Goal: Task Accomplishment & Management: Complete application form

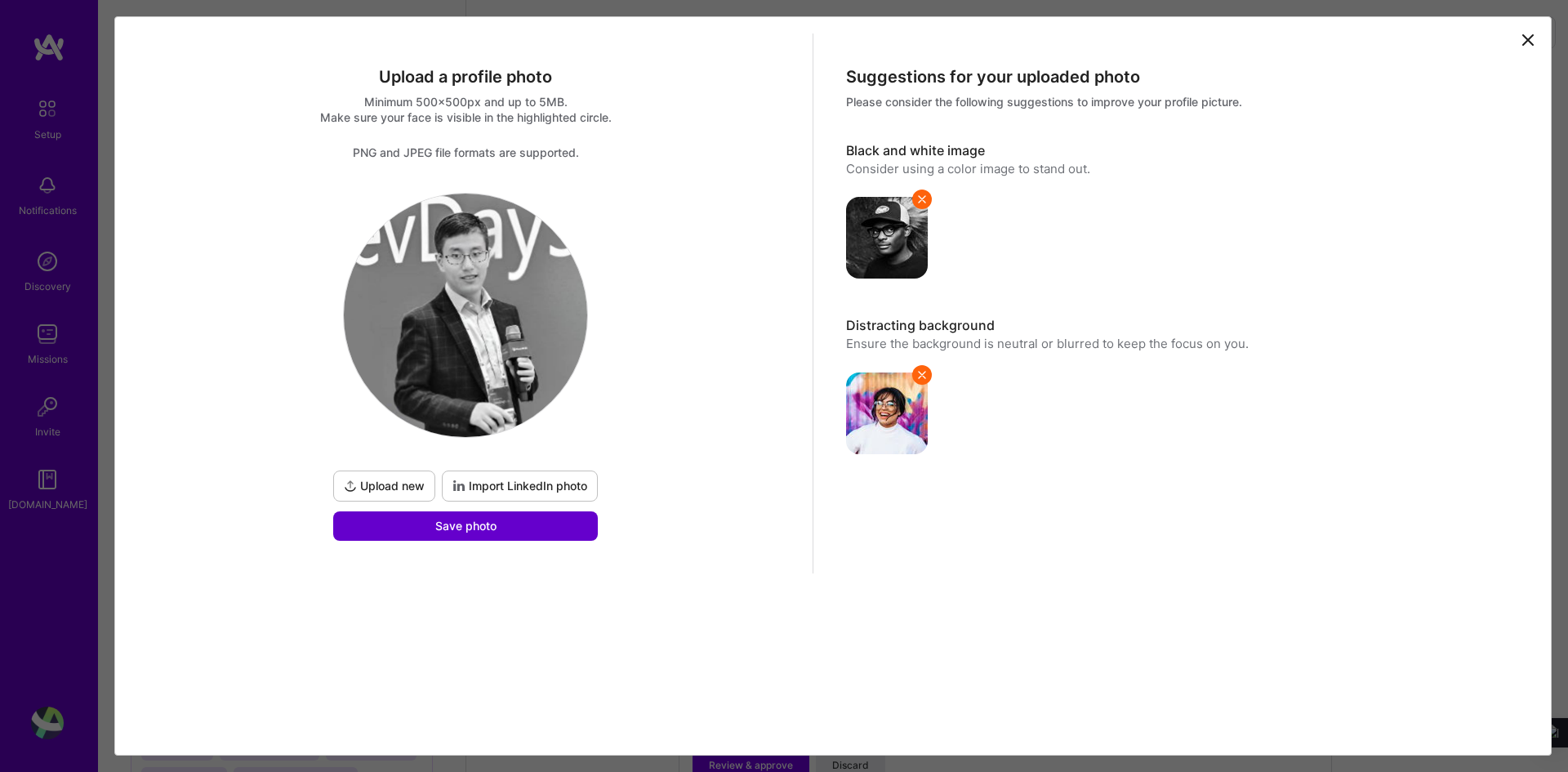
click at [457, 521] on span "Save photo" at bounding box center [466, 526] width 61 height 16
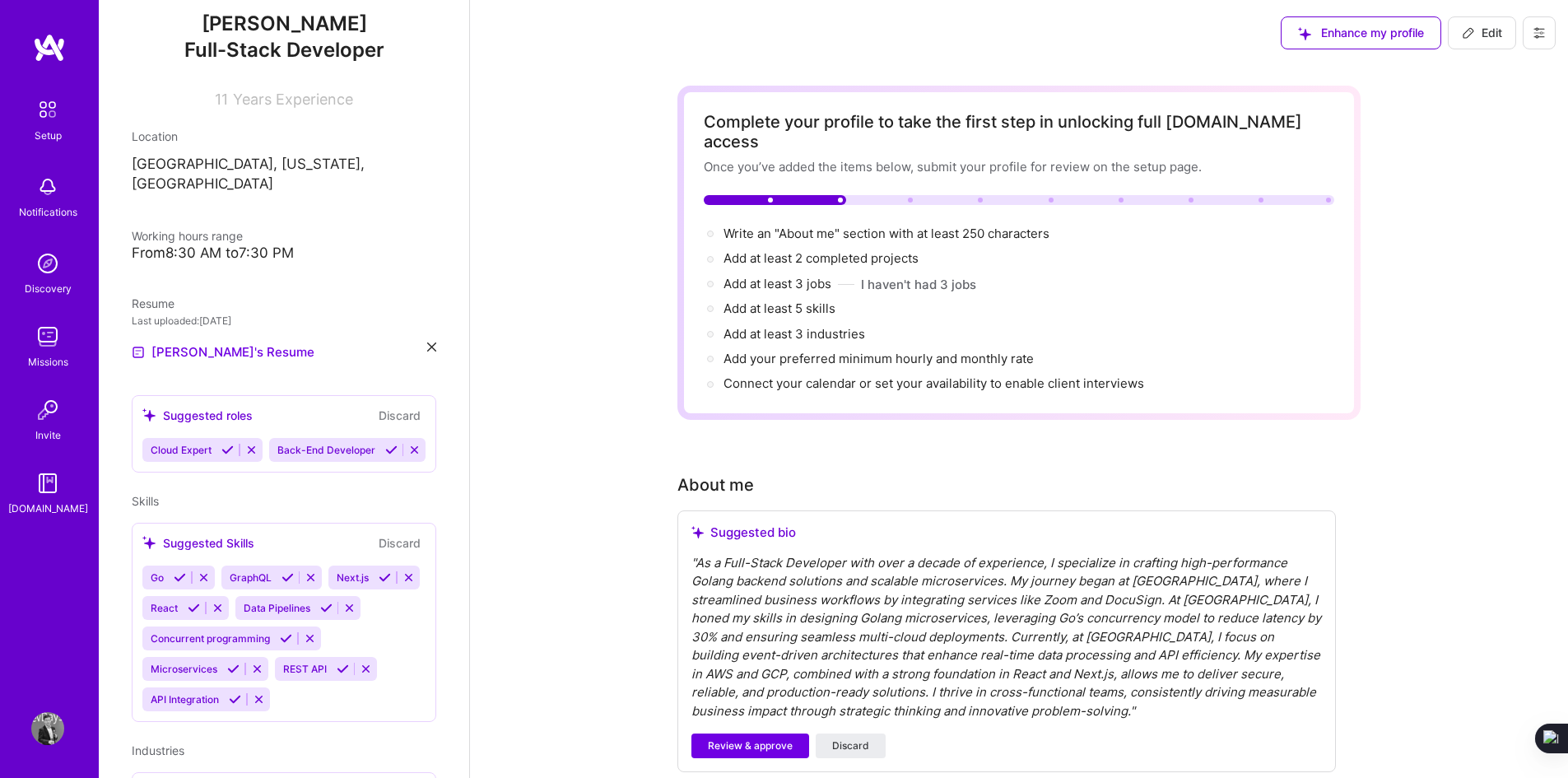
scroll to position [1, 0]
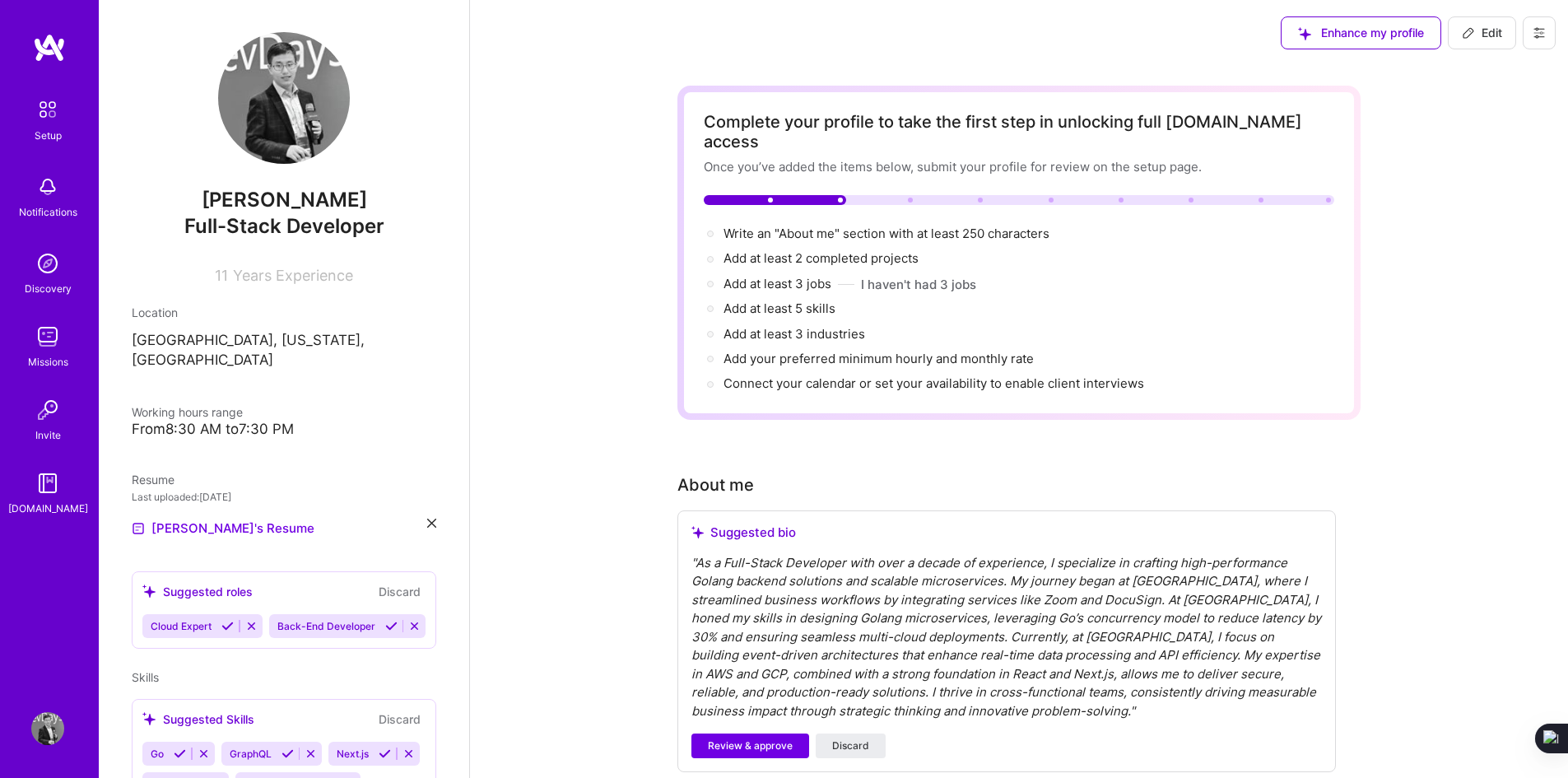
click at [314, 231] on span "Full-Stack Developer" at bounding box center [284, 226] width 200 height 24
click at [281, 228] on span "Full-Stack Developer" at bounding box center [284, 226] width 200 height 24
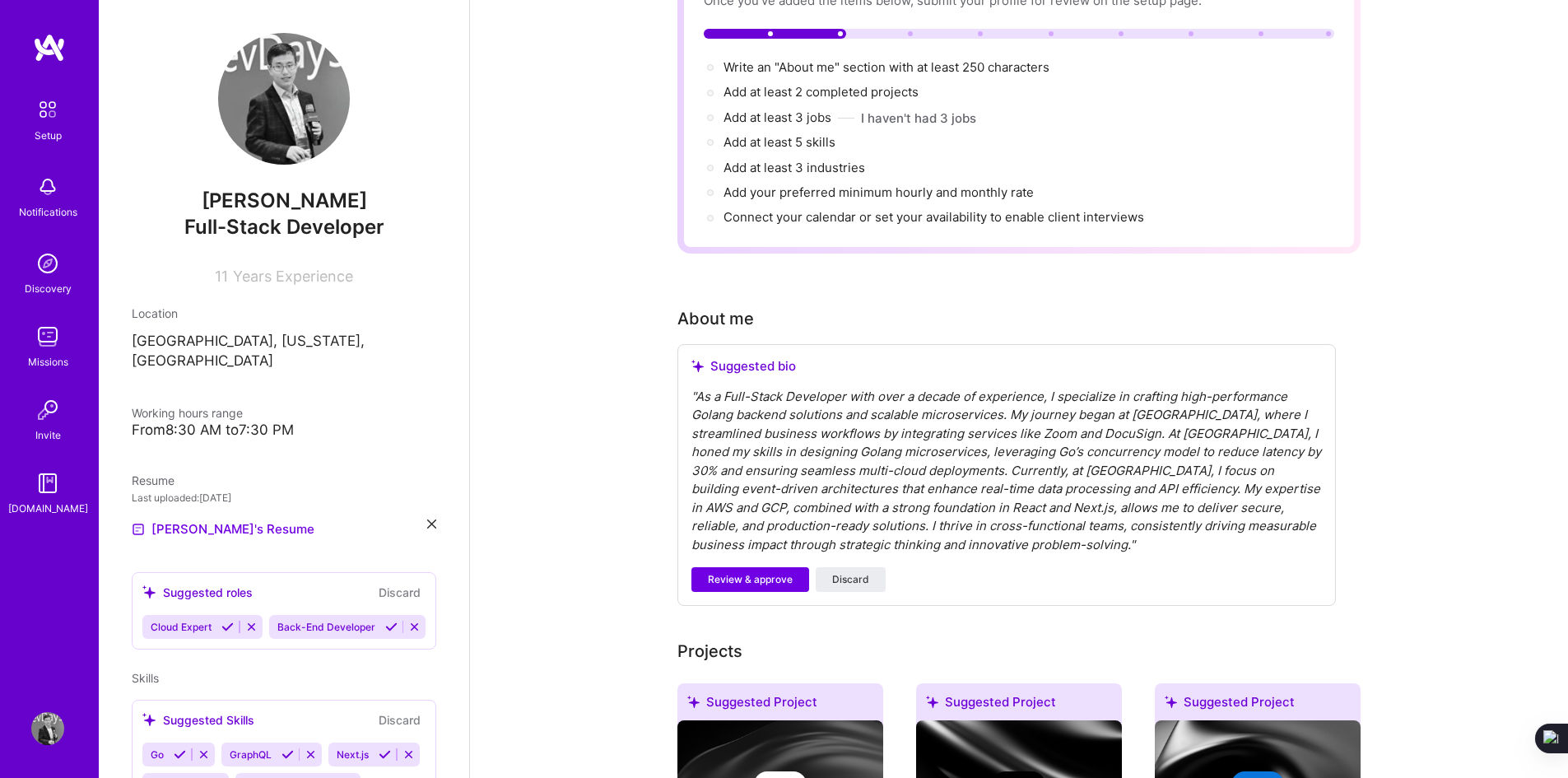
scroll to position [165, 0]
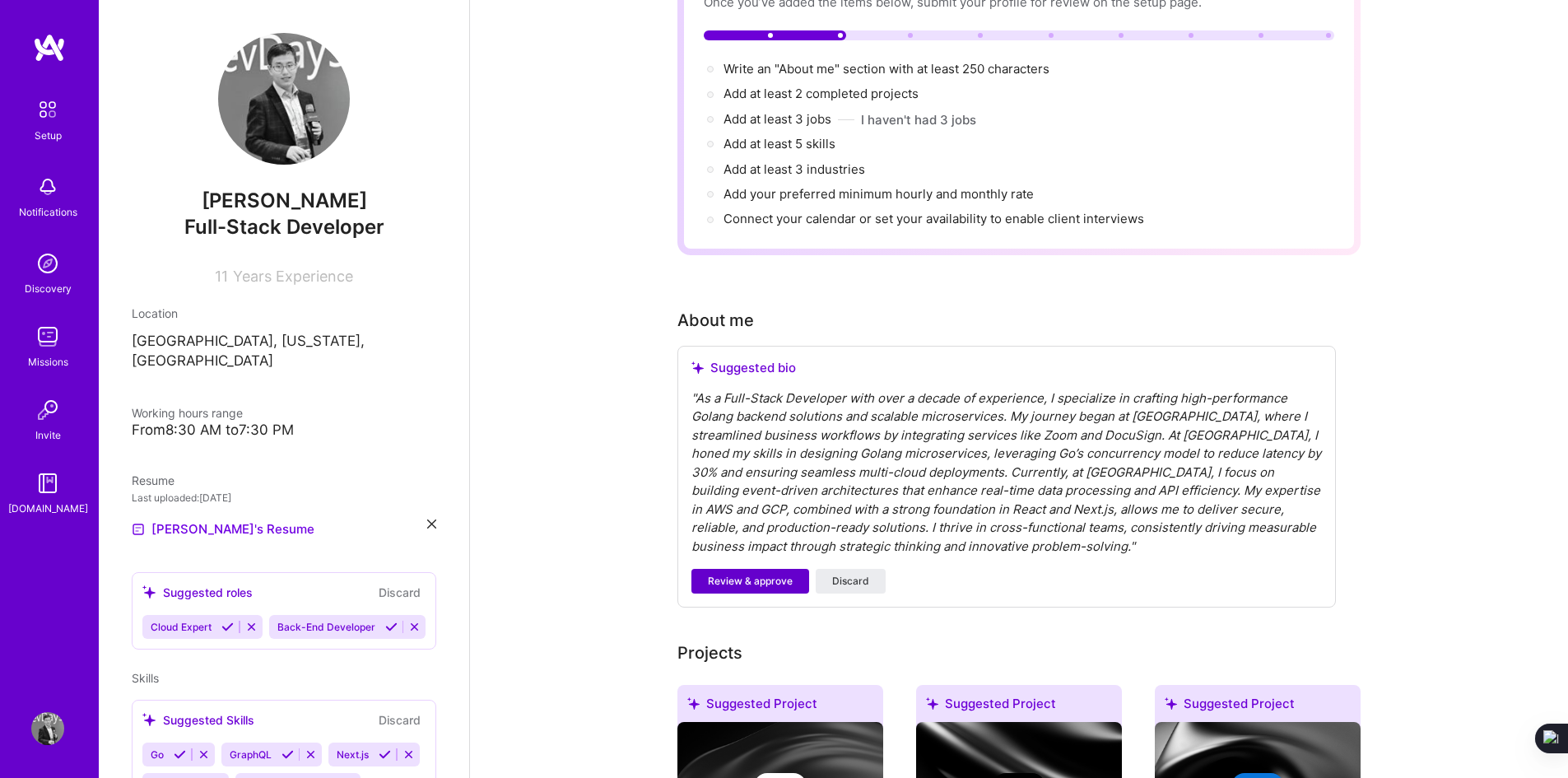
click at [772, 574] on span "Review & approve" at bounding box center [750, 581] width 85 height 15
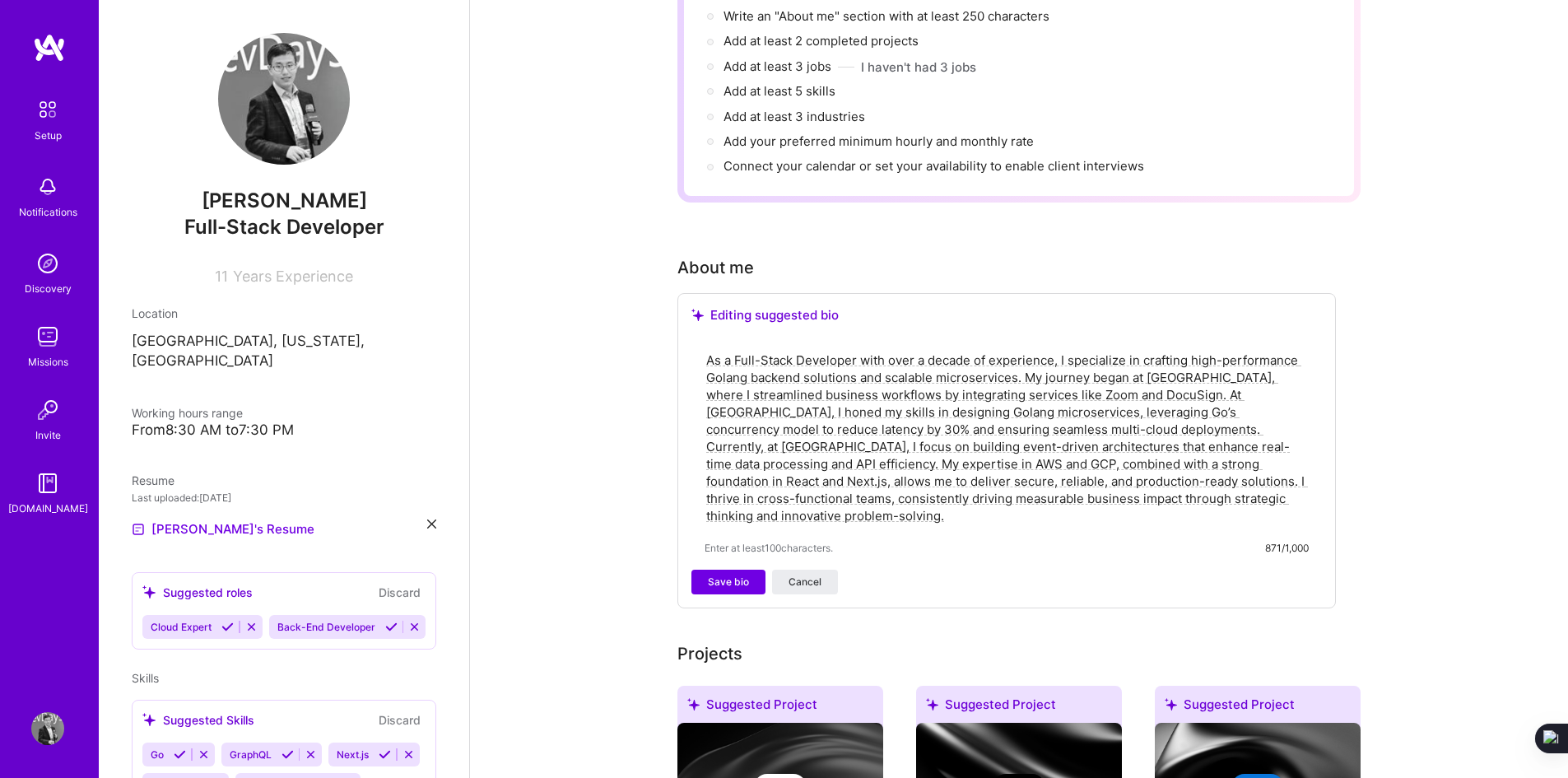
scroll to position [247, 0]
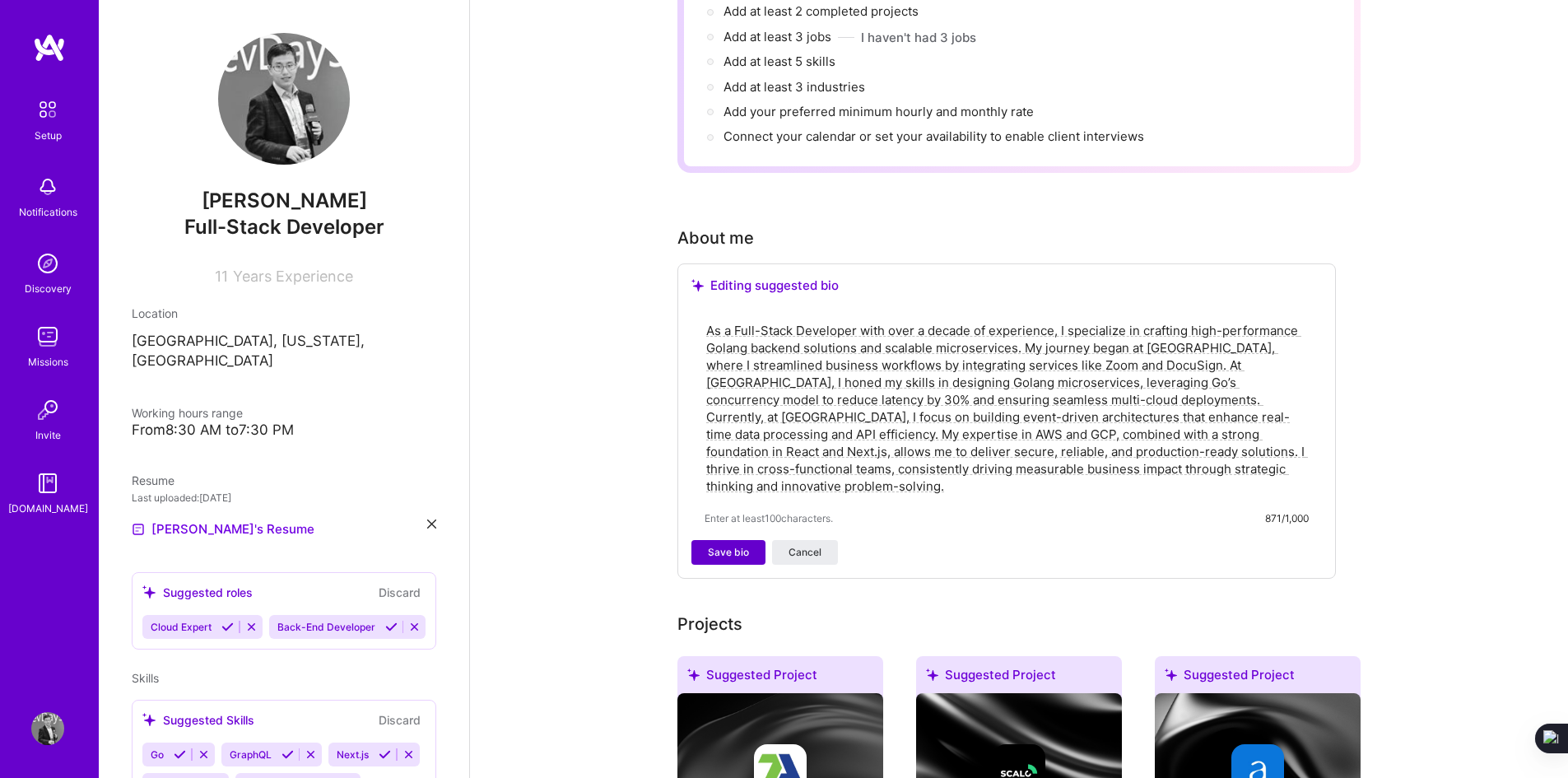
click at [731, 541] on button "Save bio" at bounding box center [729, 552] width 74 height 25
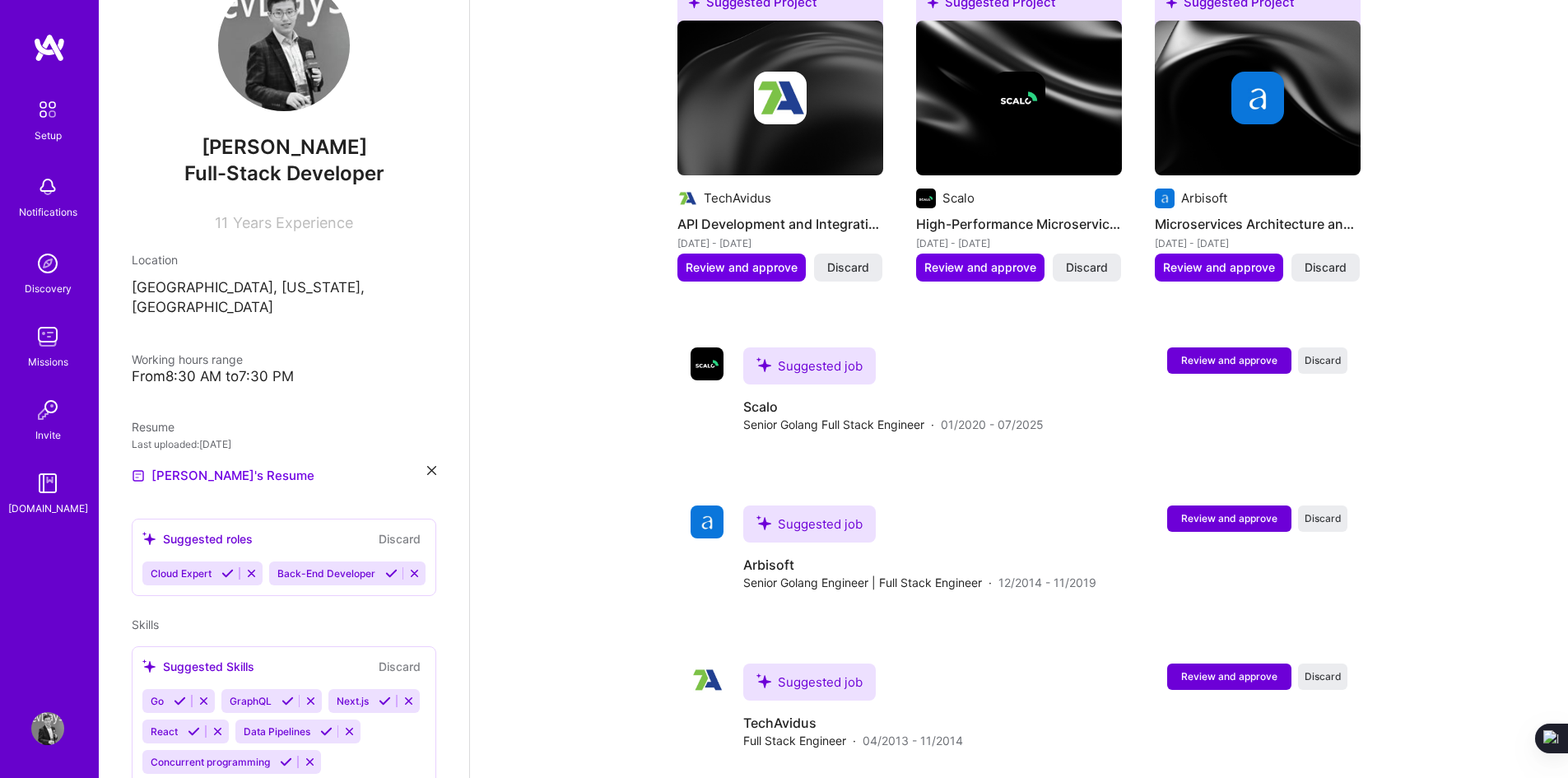
scroll to position [82, 0]
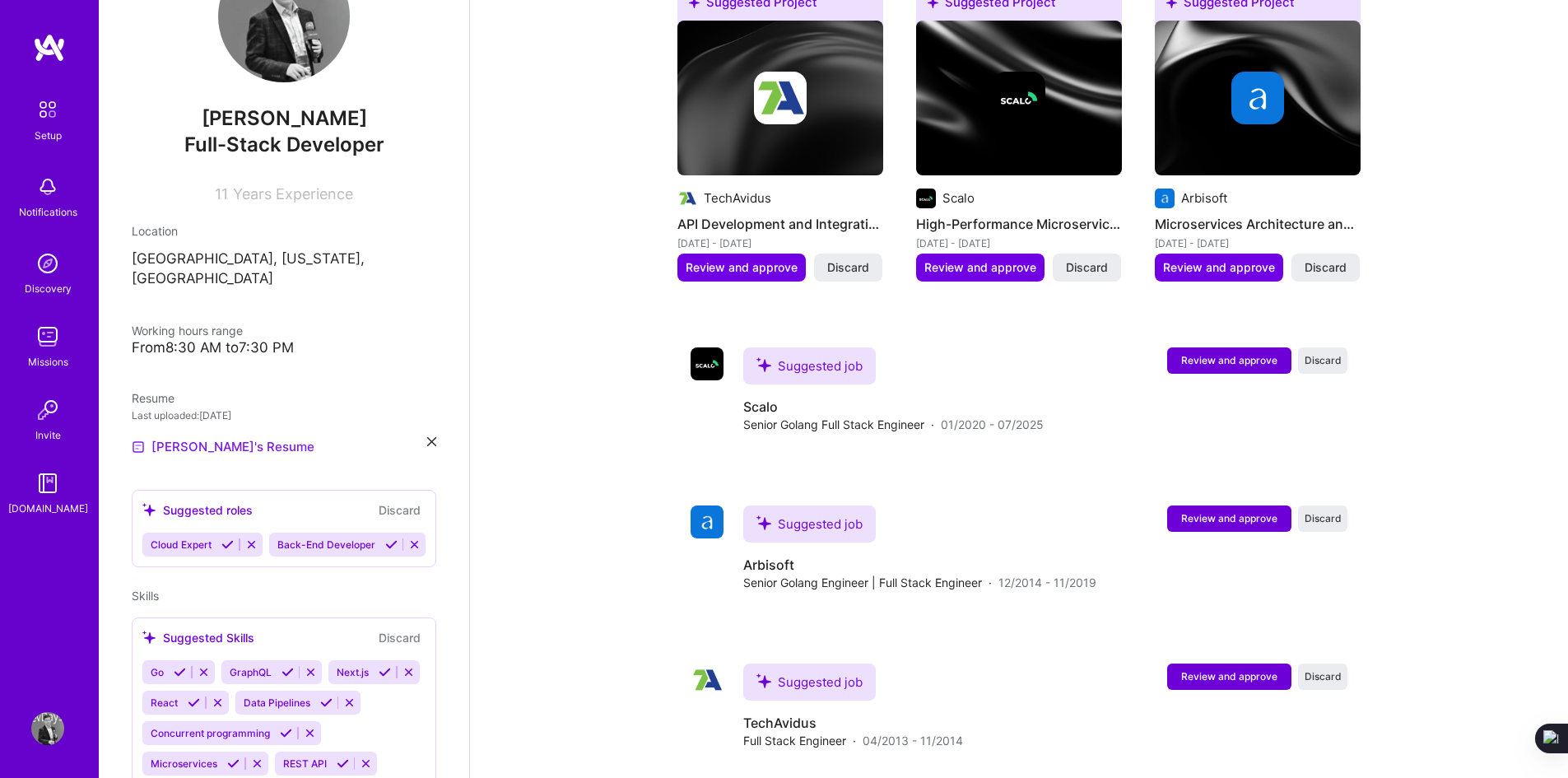
click at [175, 437] on link "[PERSON_NAME]'s Resume" at bounding box center [223, 447] width 183 height 20
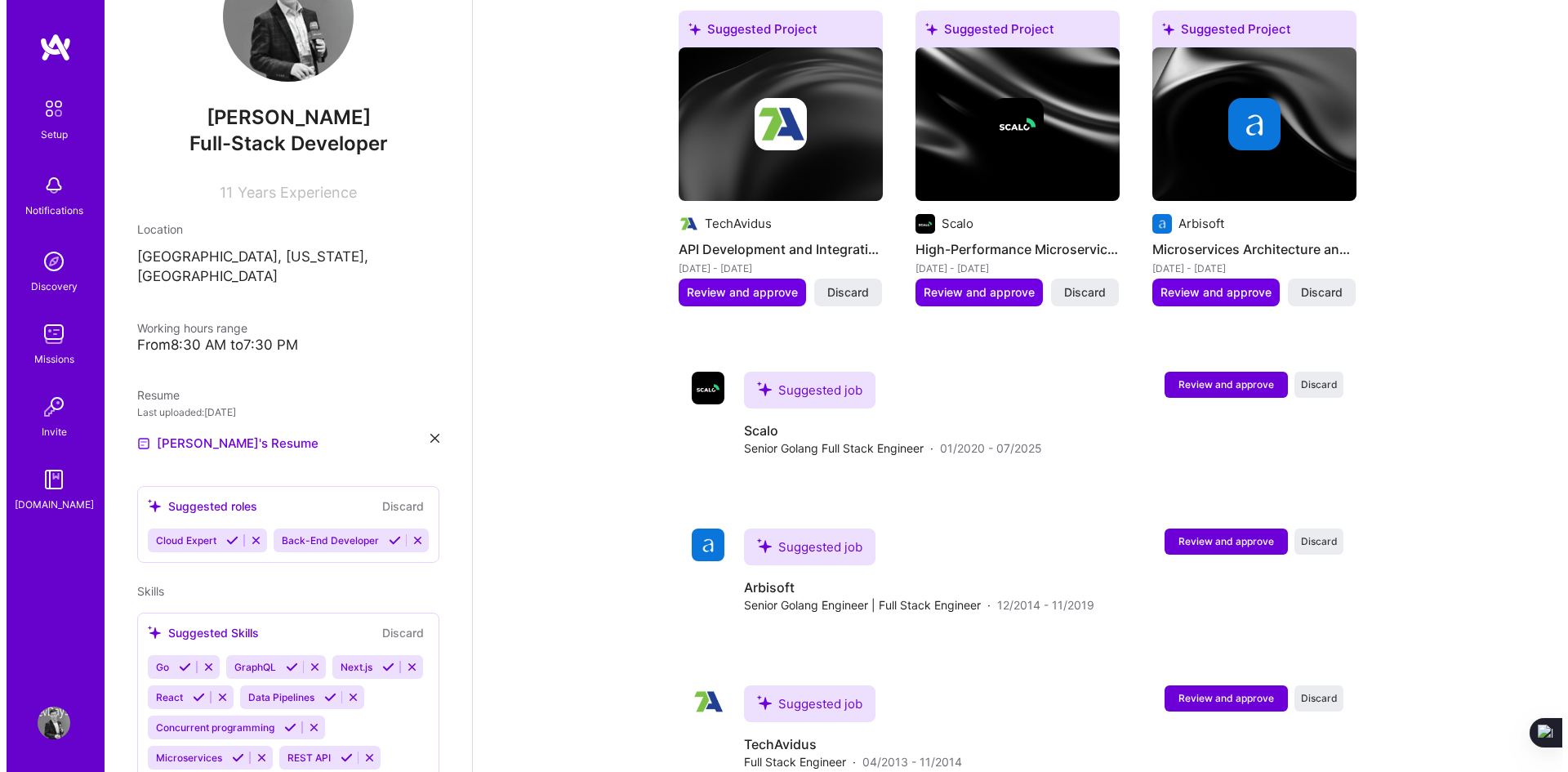
scroll to position [728, 0]
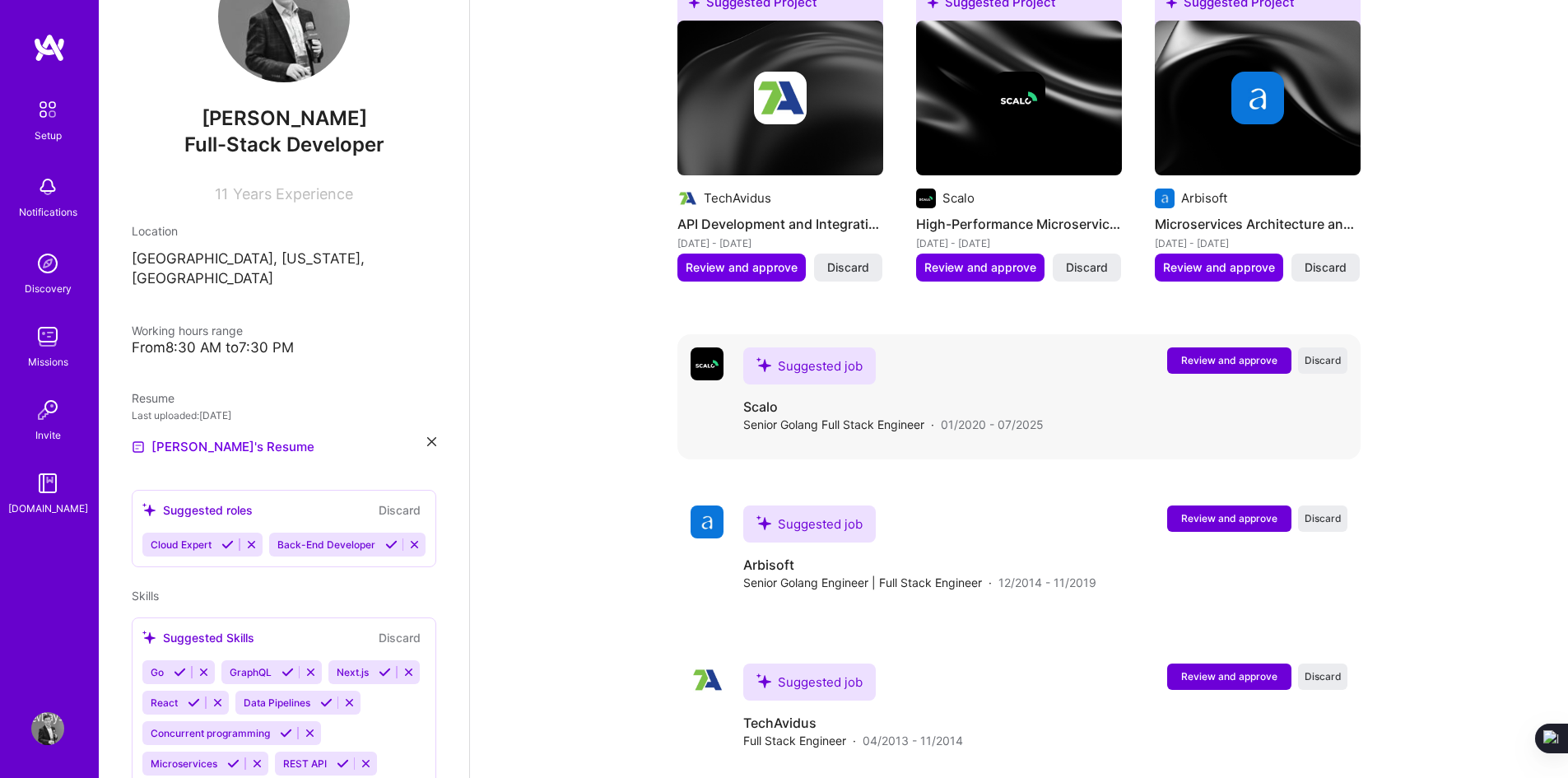
click at [1227, 353] on span "Review and approve" at bounding box center [1229, 360] width 96 height 14
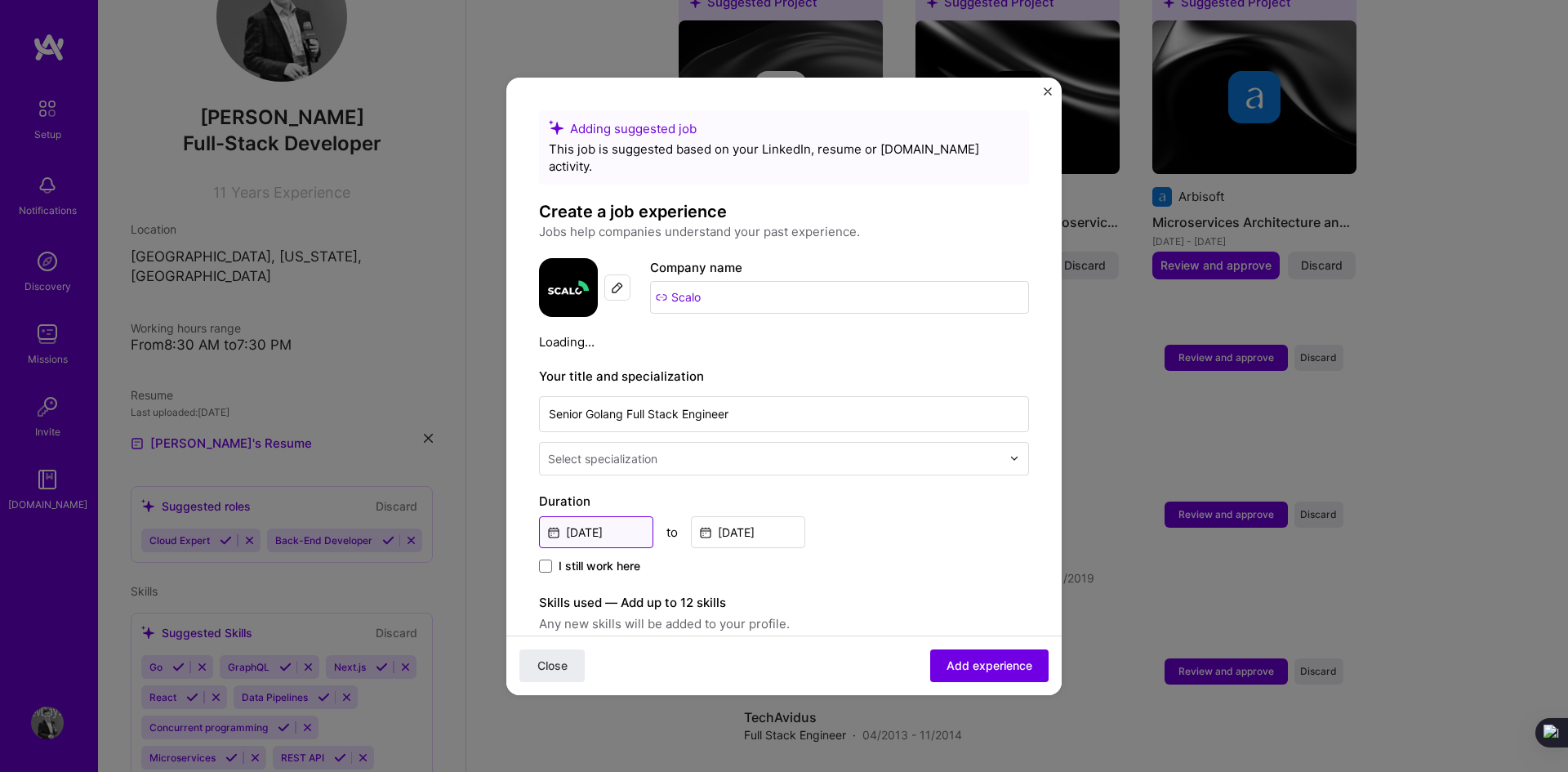
click at [611, 516] on input "[DATE]" at bounding box center [595, 532] width 114 height 32
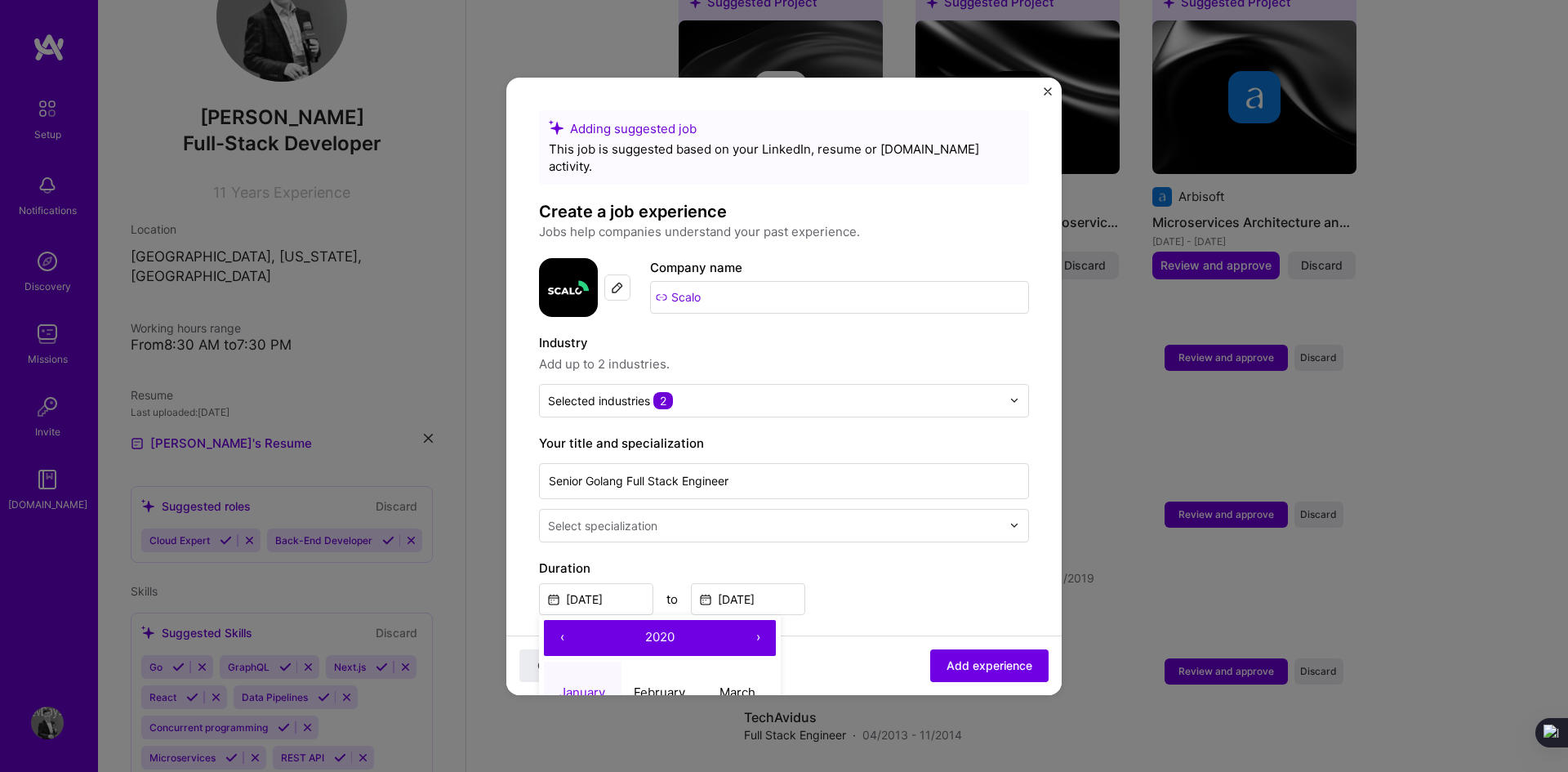
click at [654, 629] on span "2020" at bounding box center [660, 637] width 30 height 16
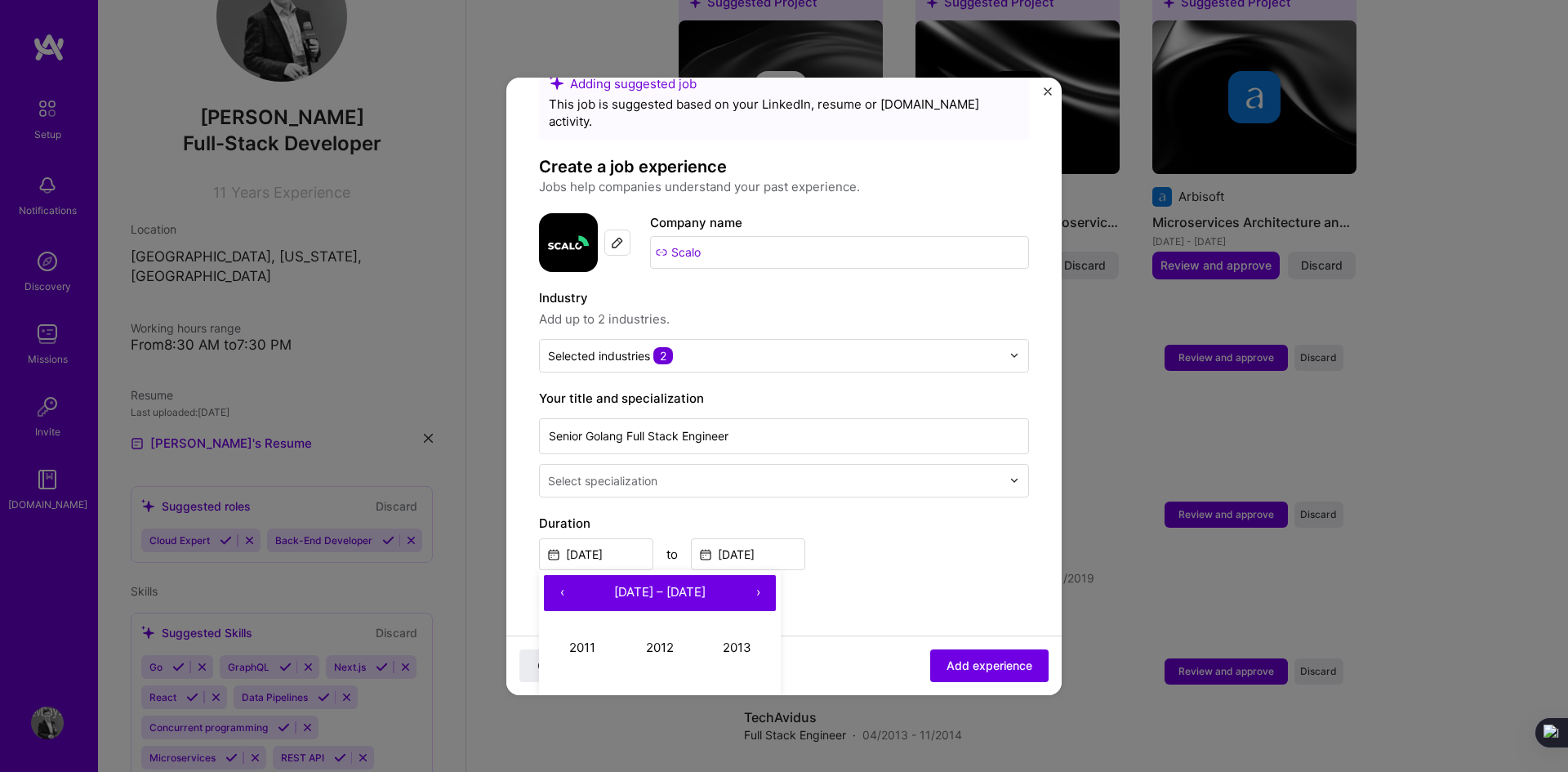
scroll to position [81, 0]
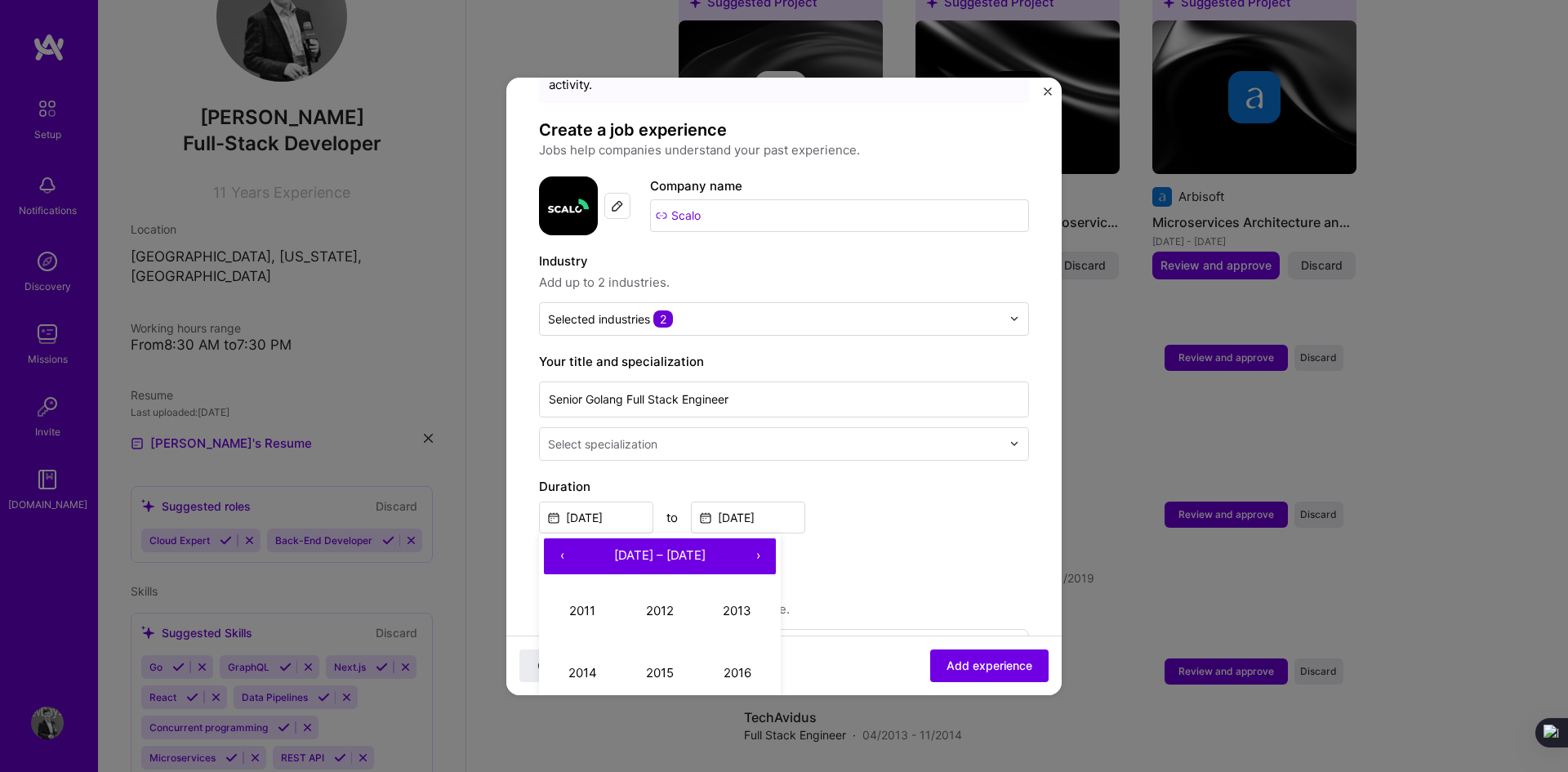
click at [532, 525] on form "Adding suggested job This job is suggested based on your LinkedIn, resume or [D…" at bounding box center [784, 764] width 555 height 1472
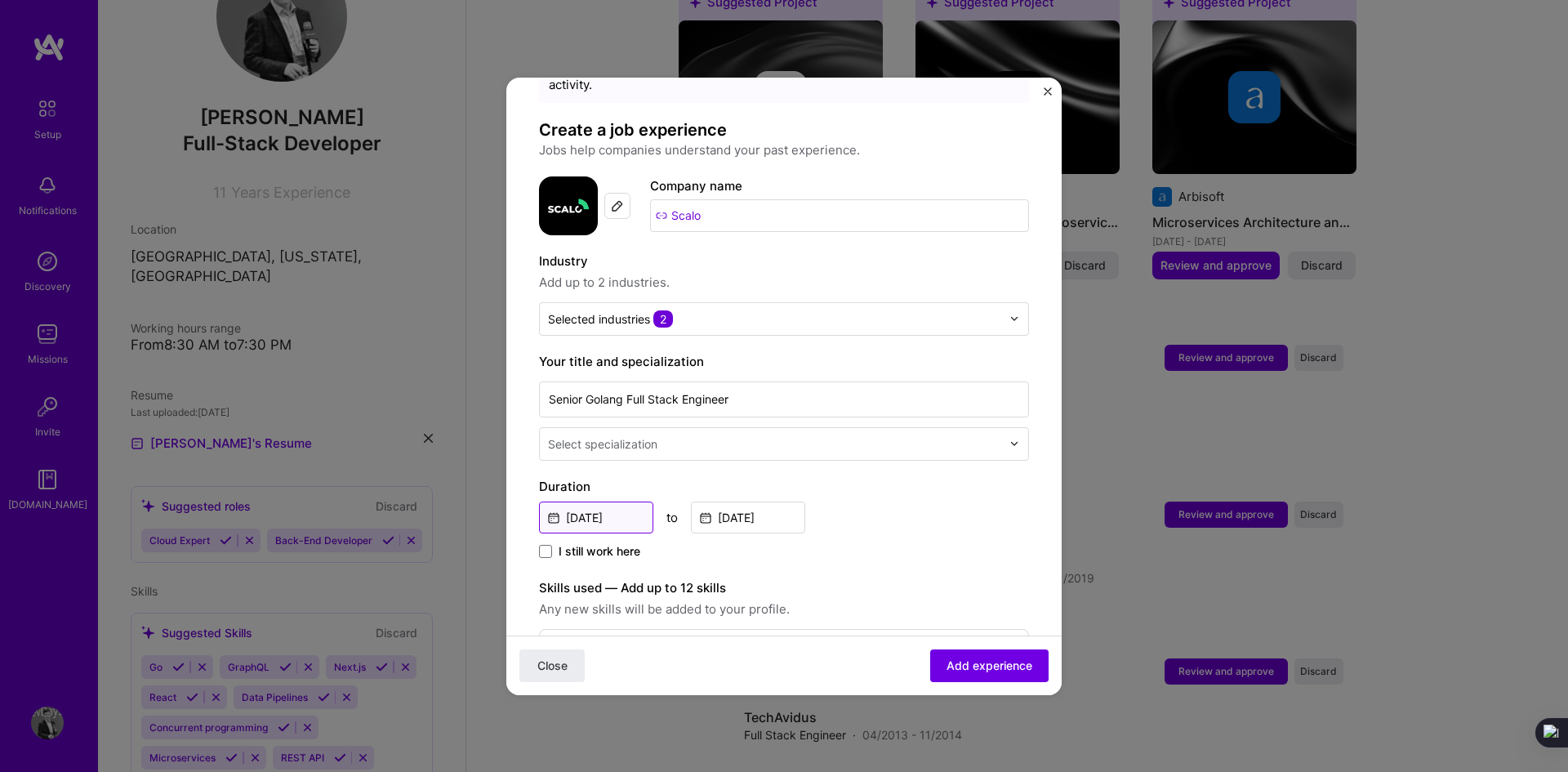
click at [596, 505] on input "[DATE]" at bounding box center [595, 517] width 114 height 32
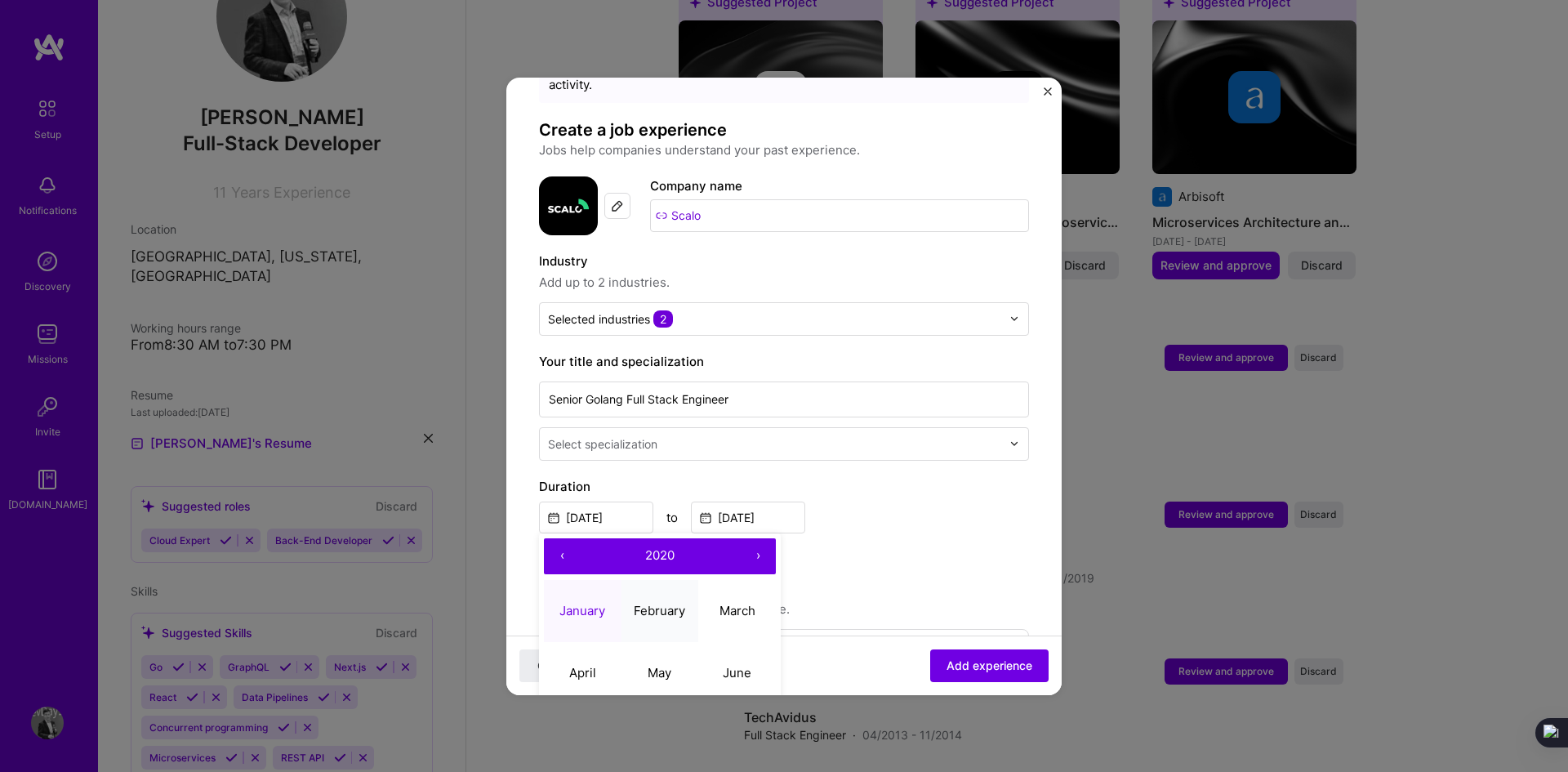
click at [666, 603] on abbr "February" at bounding box center [660, 611] width 52 height 16
type input "[DATE]"
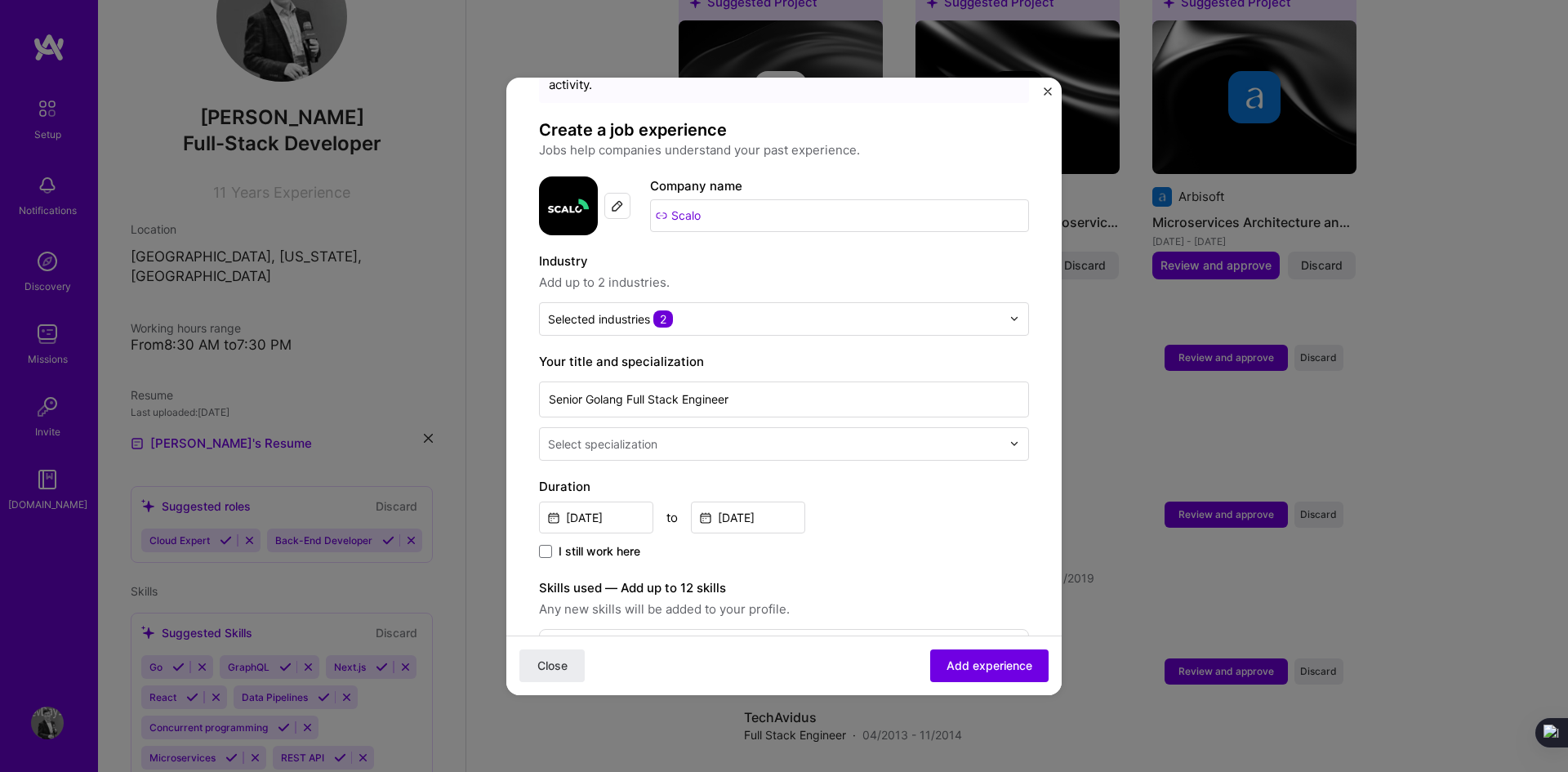
scroll to position [164, 0]
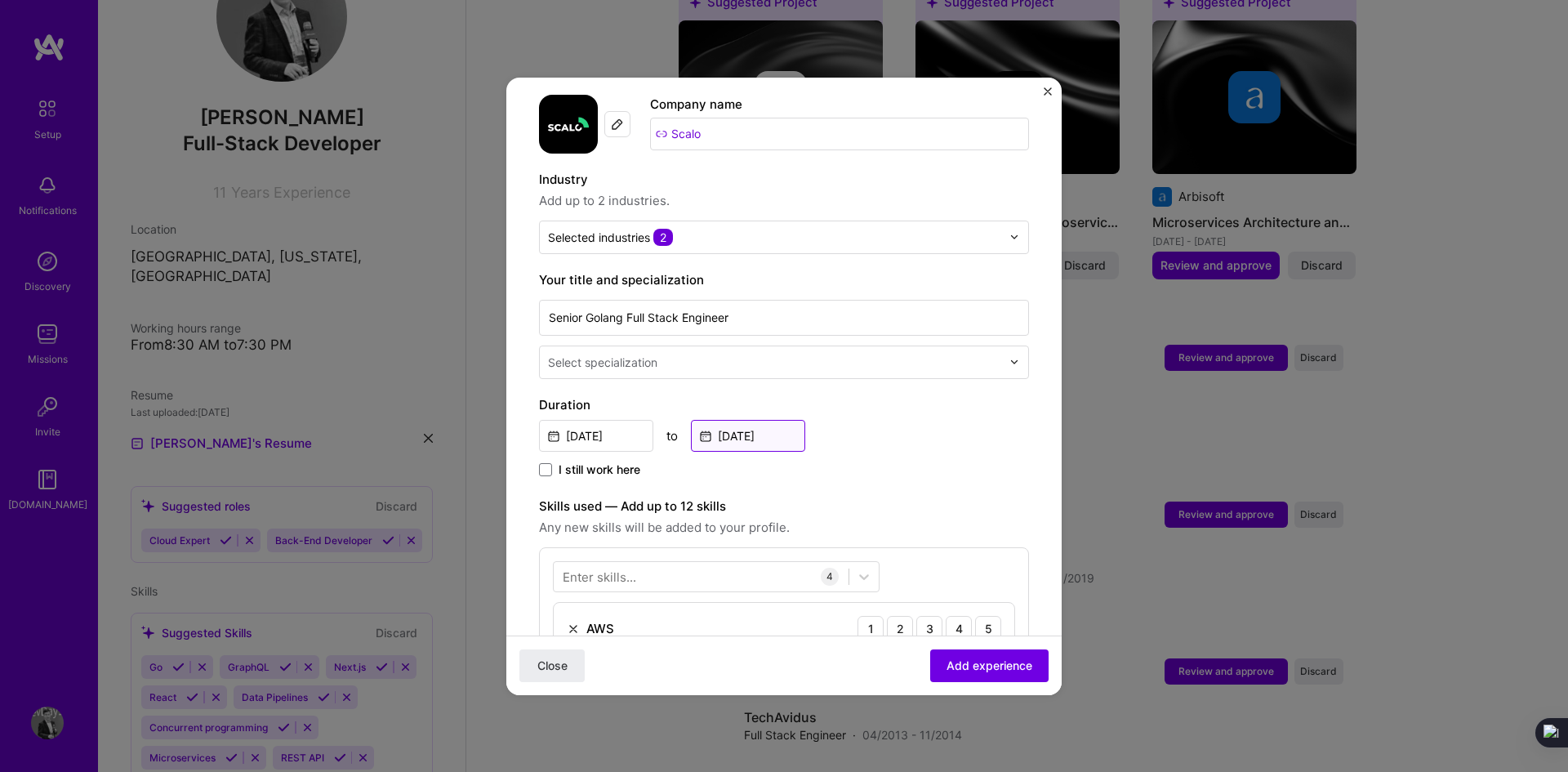
click at [764, 424] on input "[DATE]" at bounding box center [747, 436] width 114 height 32
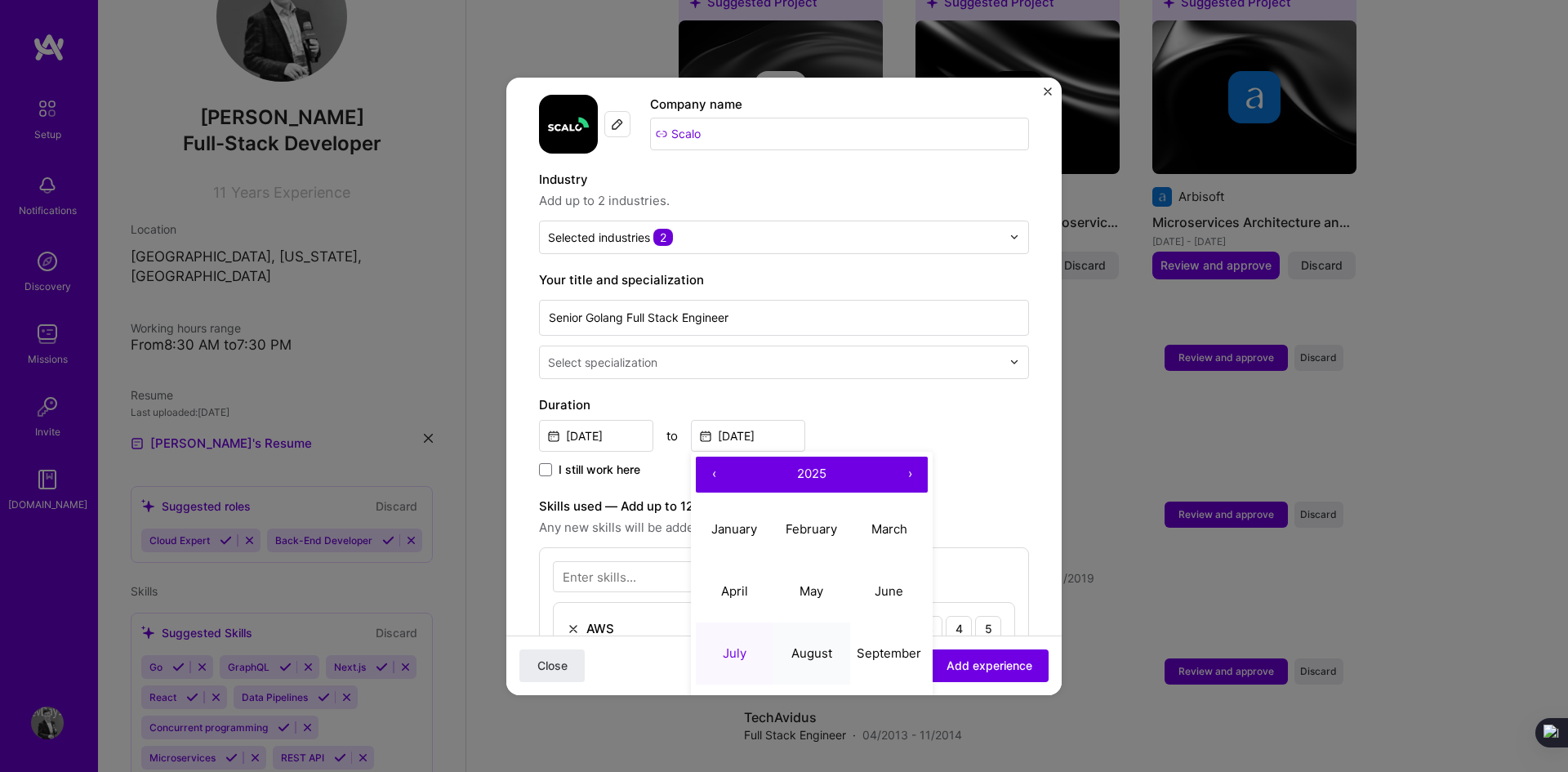
click at [806, 645] on abbr "August" at bounding box center [811, 653] width 41 height 16
type input "[DATE]"
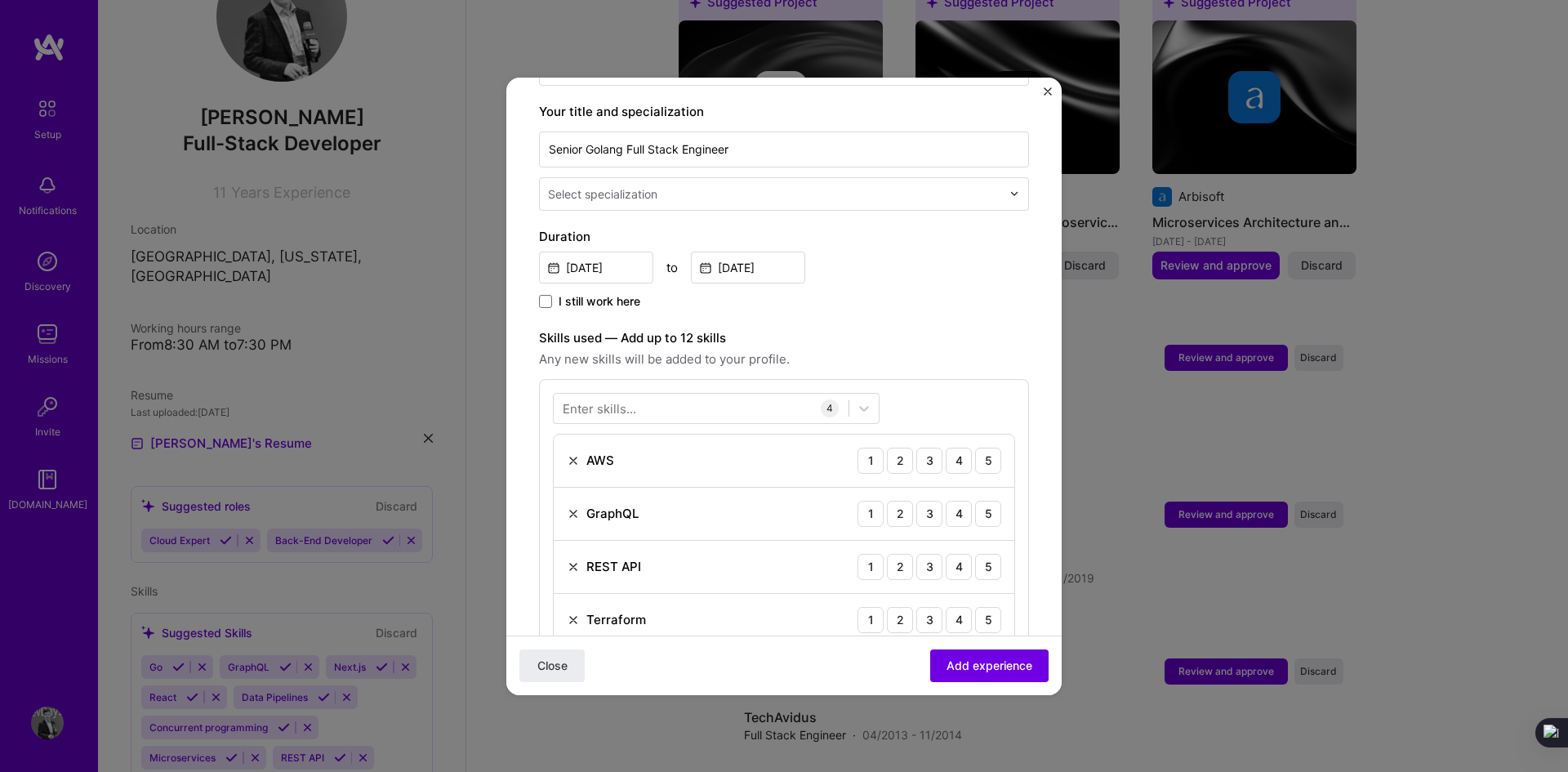
scroll to position [326, 0]
click at [633, 404] on div "Enter skills..." at bounding box center [599, 412] width 73 height 17
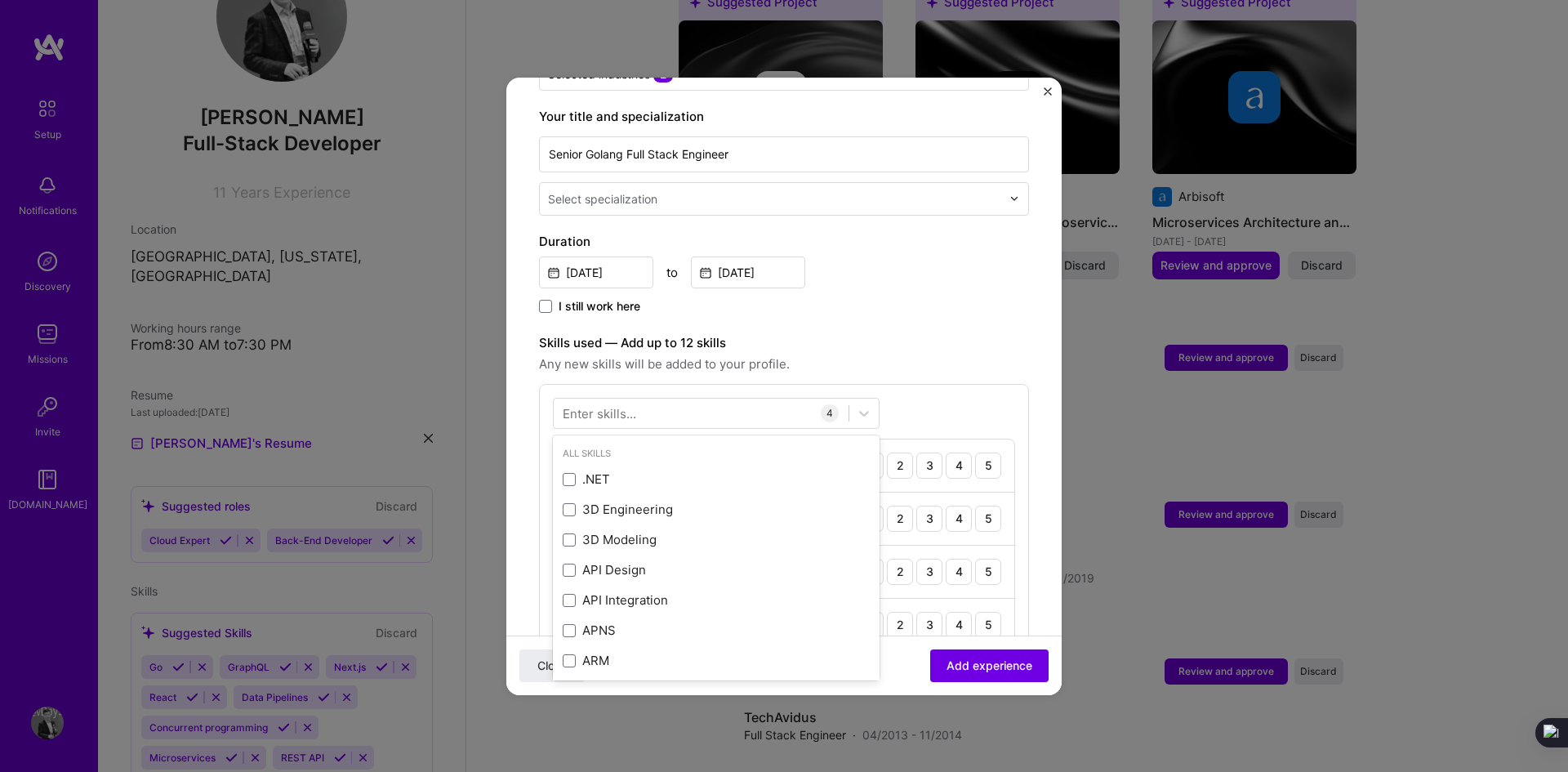
click at [633, 404] on div "Enter skills..." at bounding box center [599, 412] width 73 height 17
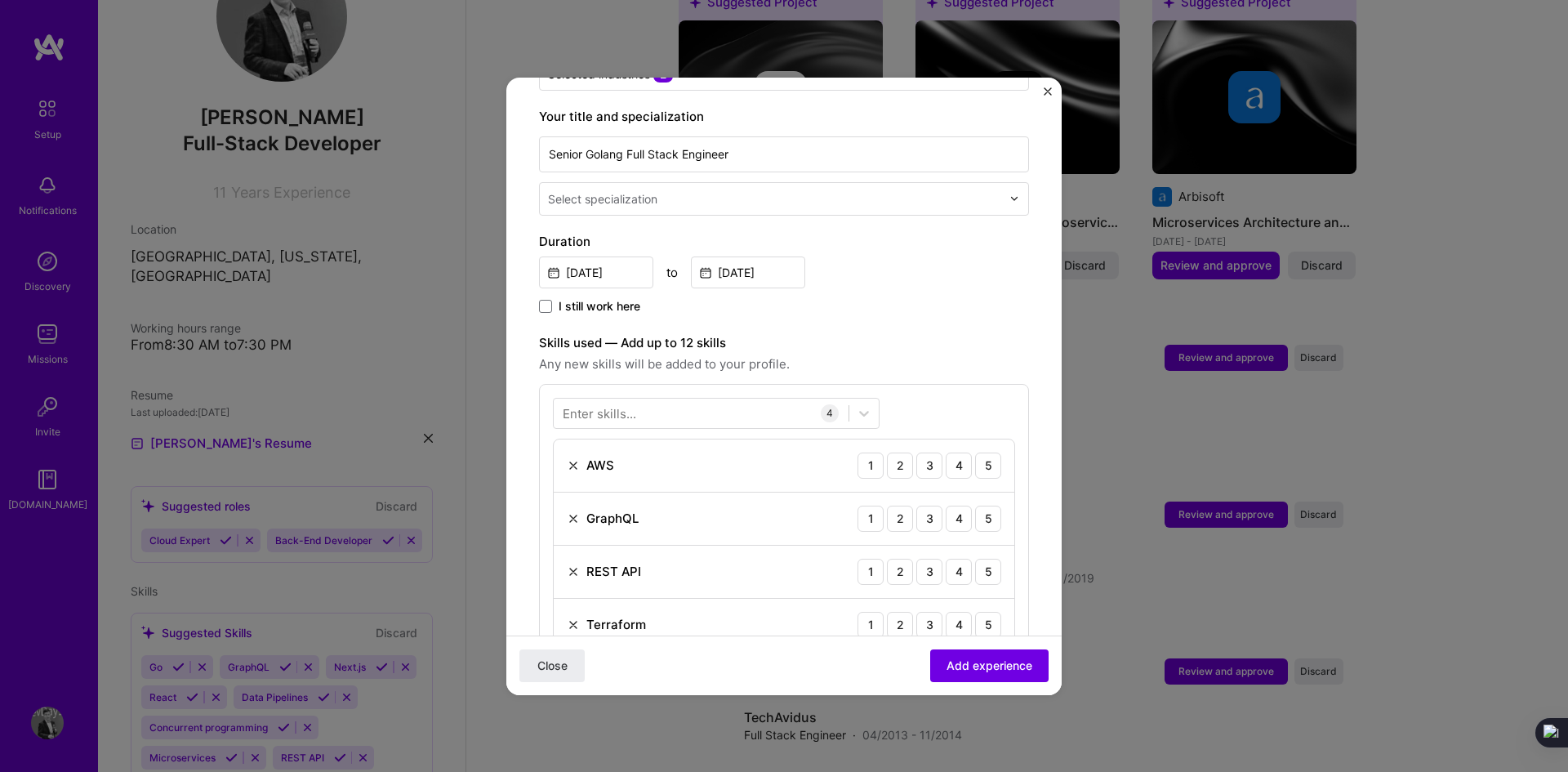
click at [633, 404] on div "Enter skills..." at bounding box center [599, 412] width 73 height 17
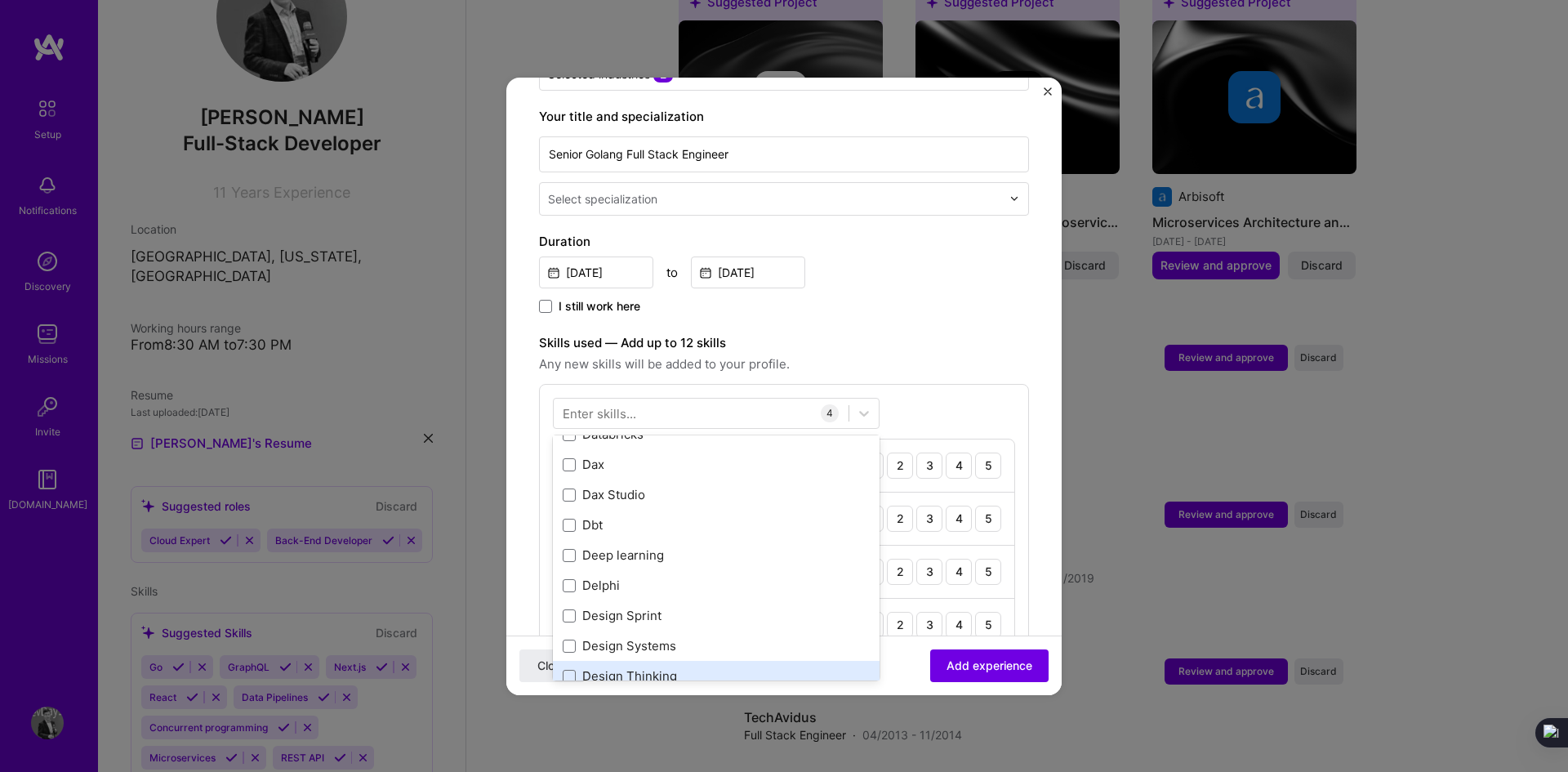
scroll to position [2941, 0]
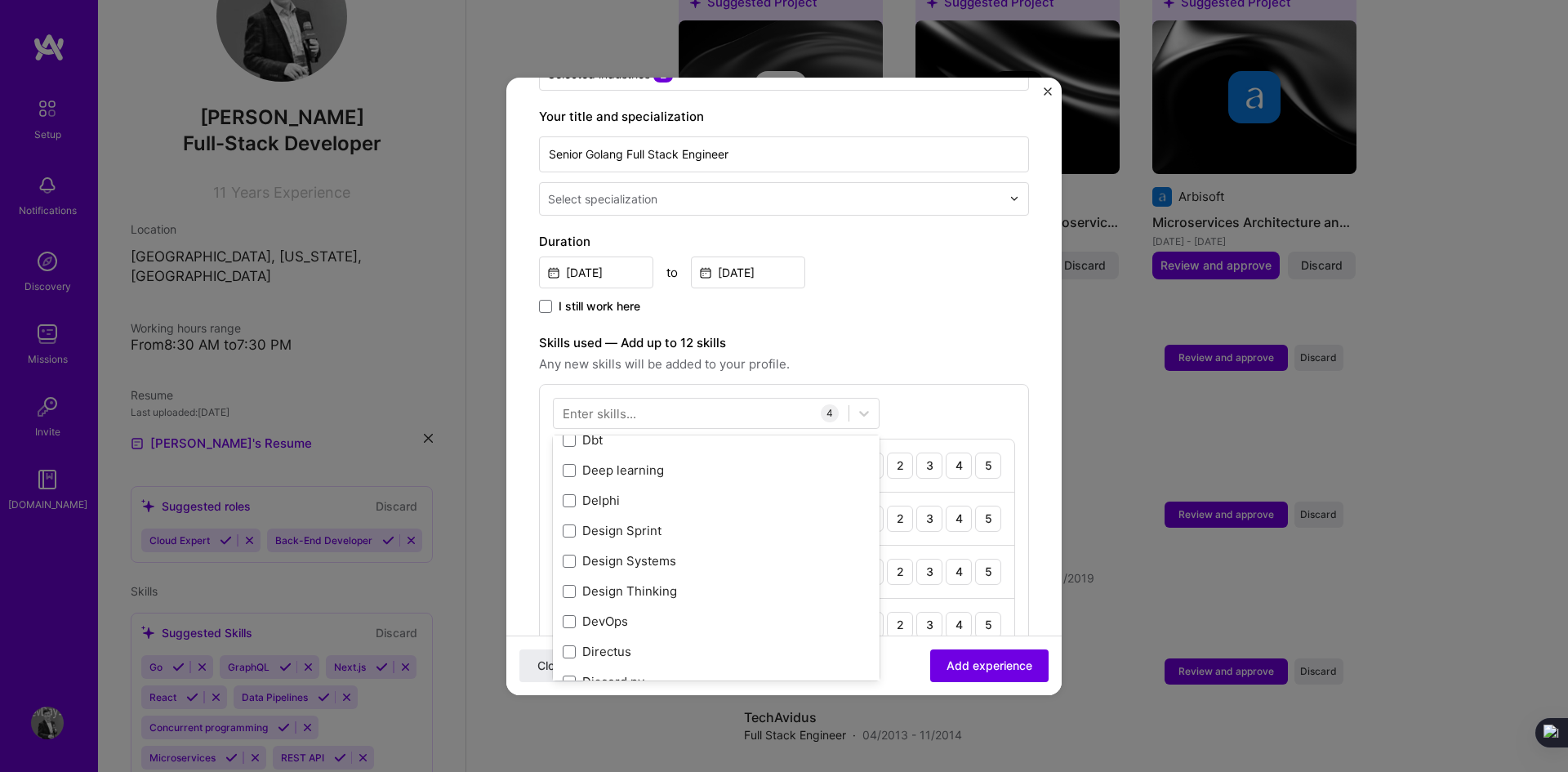
click at [623, 404] on div "Enter skills..." at bounding box center [599, 412] width 73 height 17
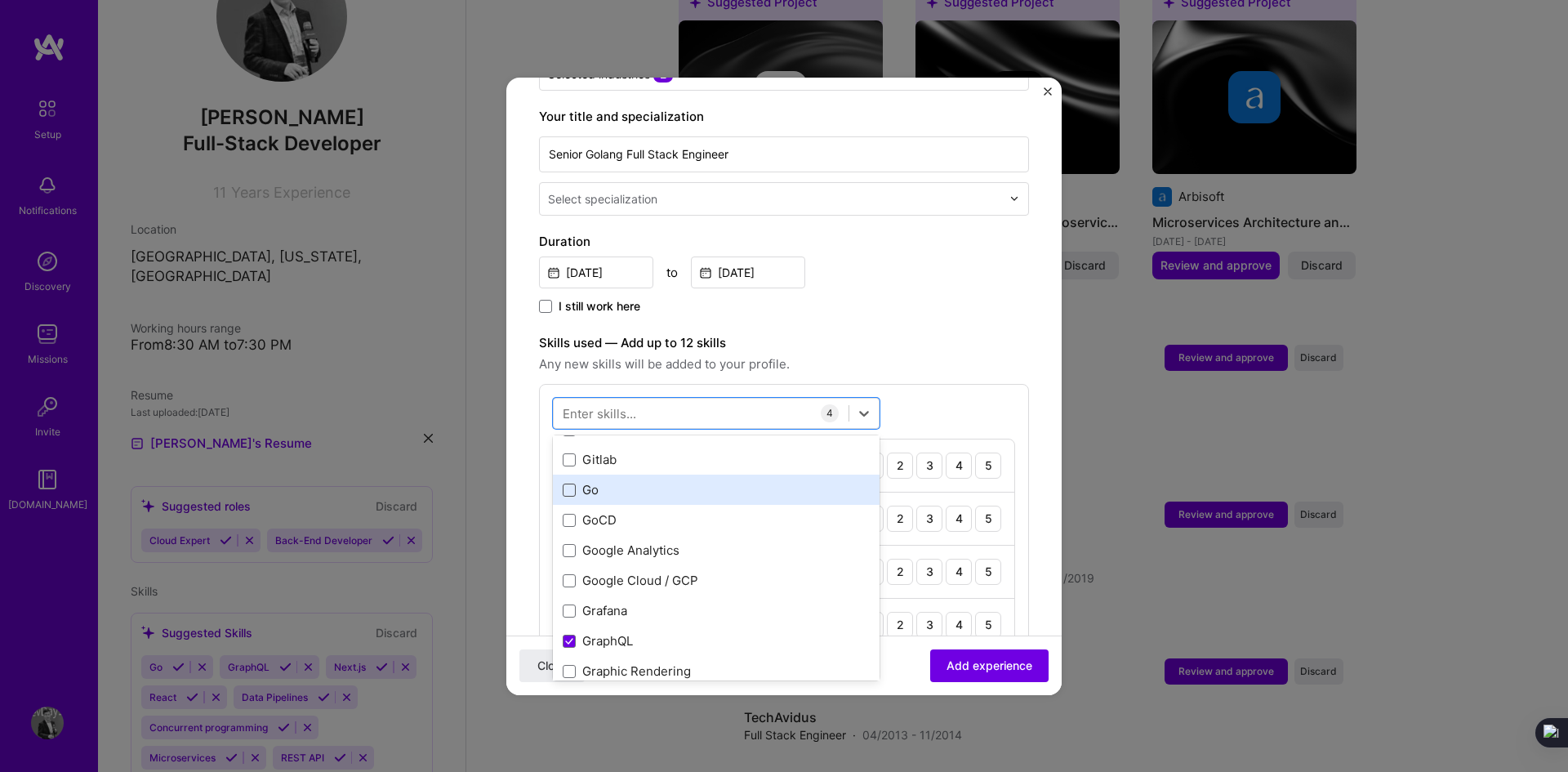
click at [566, 483] on span at bounding box center [568, 489] width 13 height 13
click at [0, 0] on input "checkbox" at bounding box center [0, 0] width 0 height 0
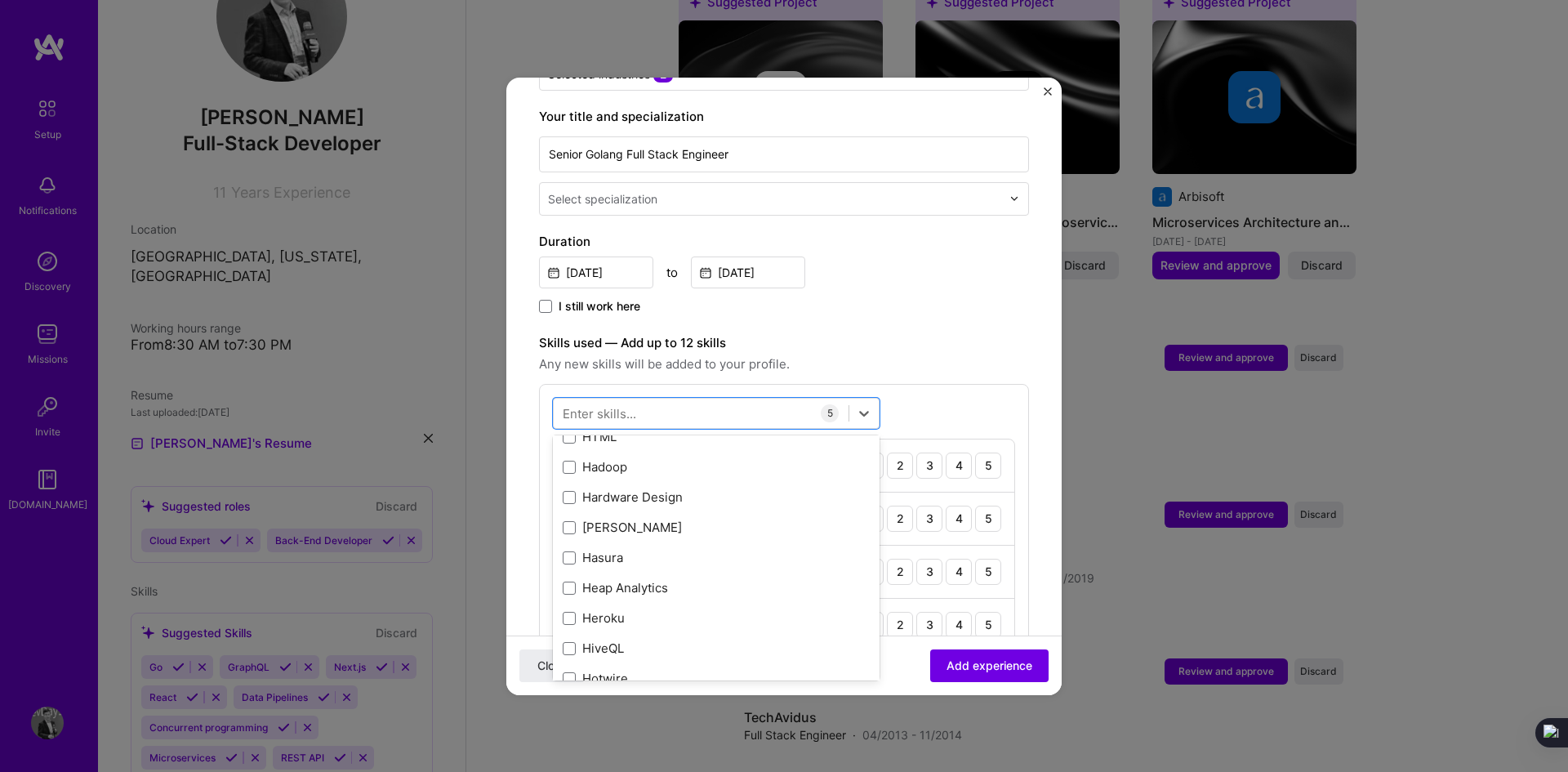
scroll to position [4759, 0]
click at [915, 333] on label "Skills used — Add up to 12 skills" at bounding box center [784, 343] width 490 height 20
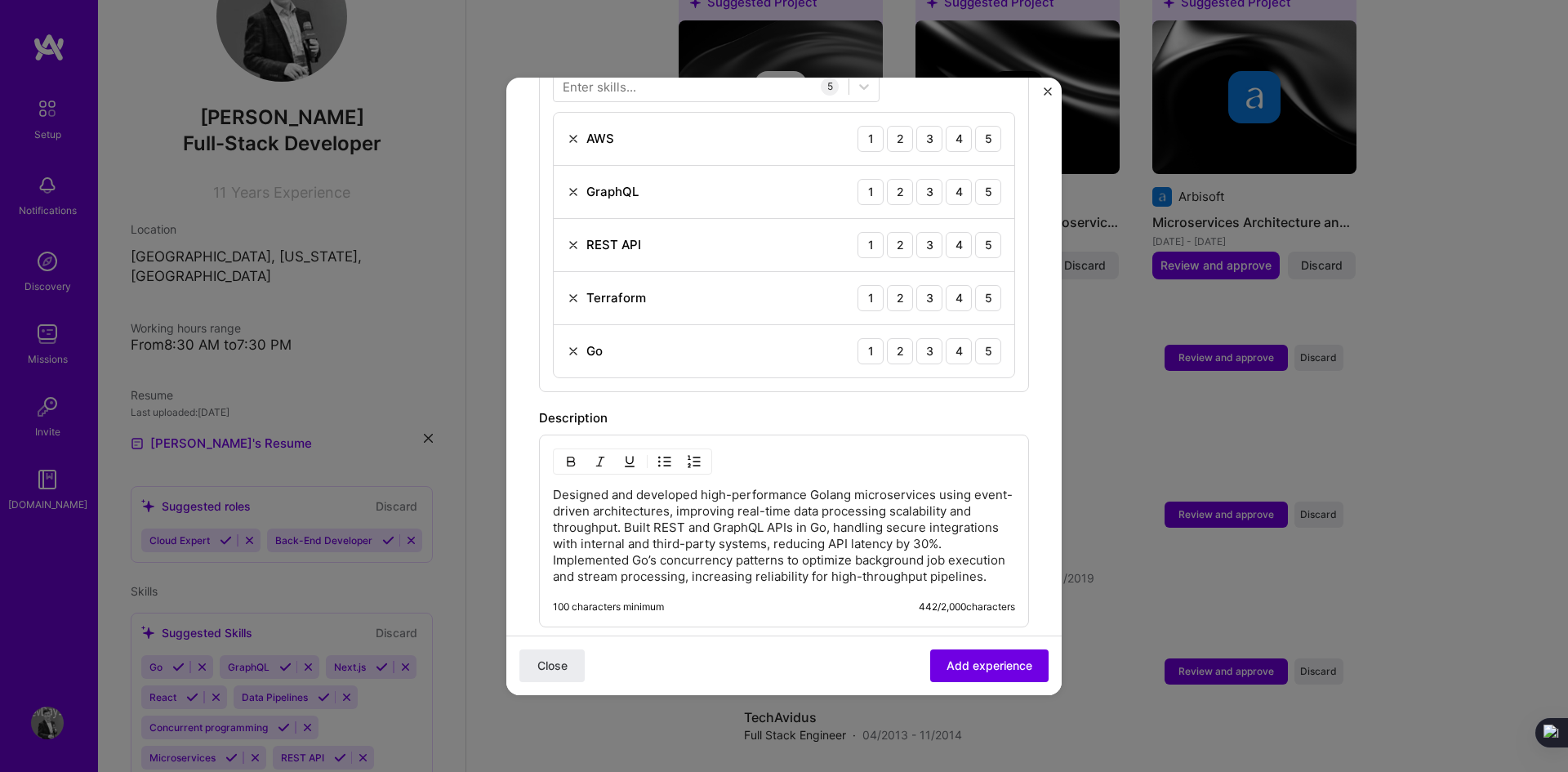
scroll to position [572, 0]
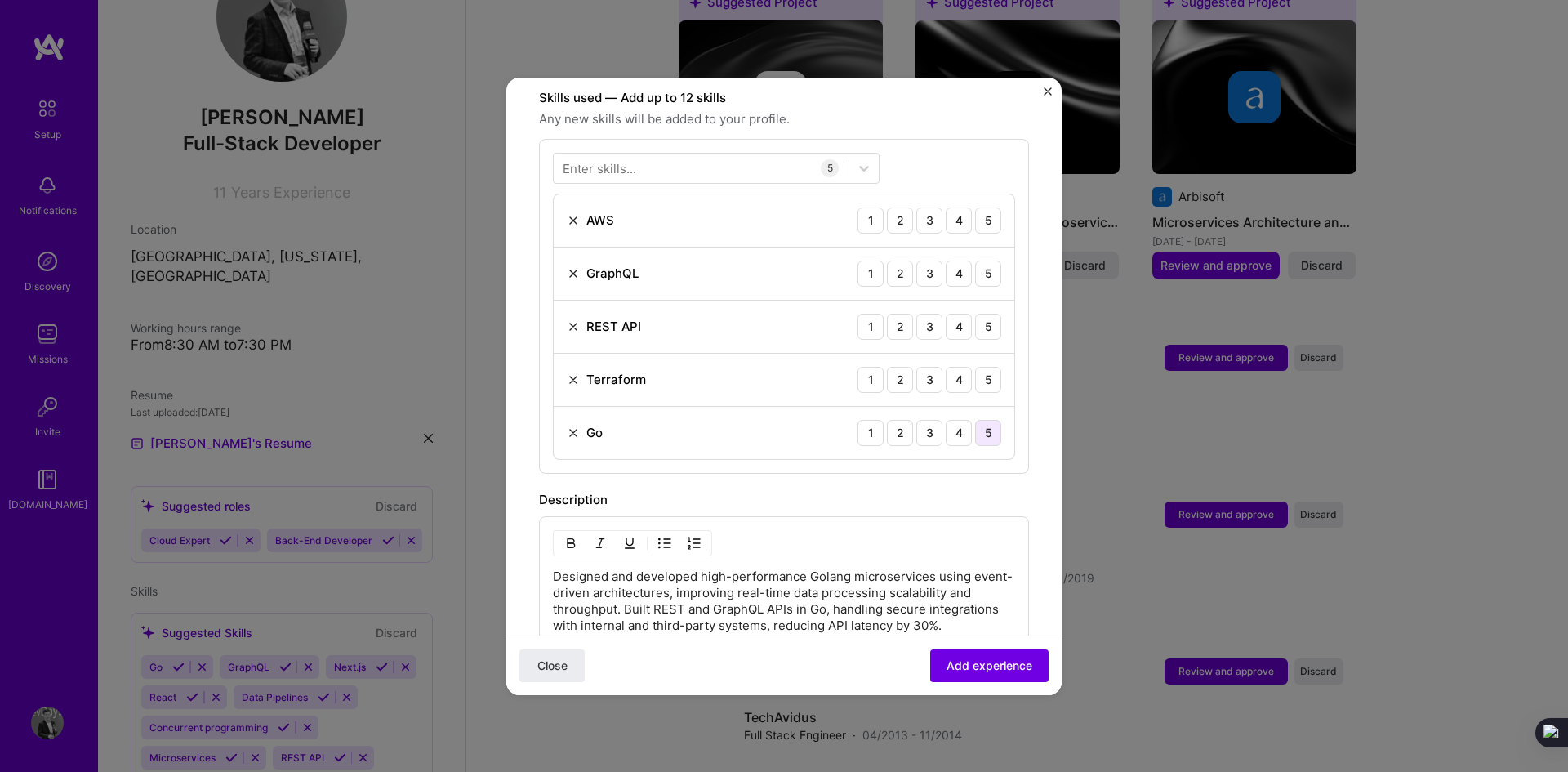
click at [982, 420] on div "5" at bounding box center [988, 433] width 26 height 26
click at [975, 207] on div "5" at bounding box center [988, 220] width 26 height 26
click at [986, 261] on div "5" at bounding box center [988, 274] width 26 height 26
click at [979, 314] on div "5" at bounding box center [988, 326] width 26 height 26
click at [975, 368] on div "5" at bounding box center [988, 380] width 26 height 26
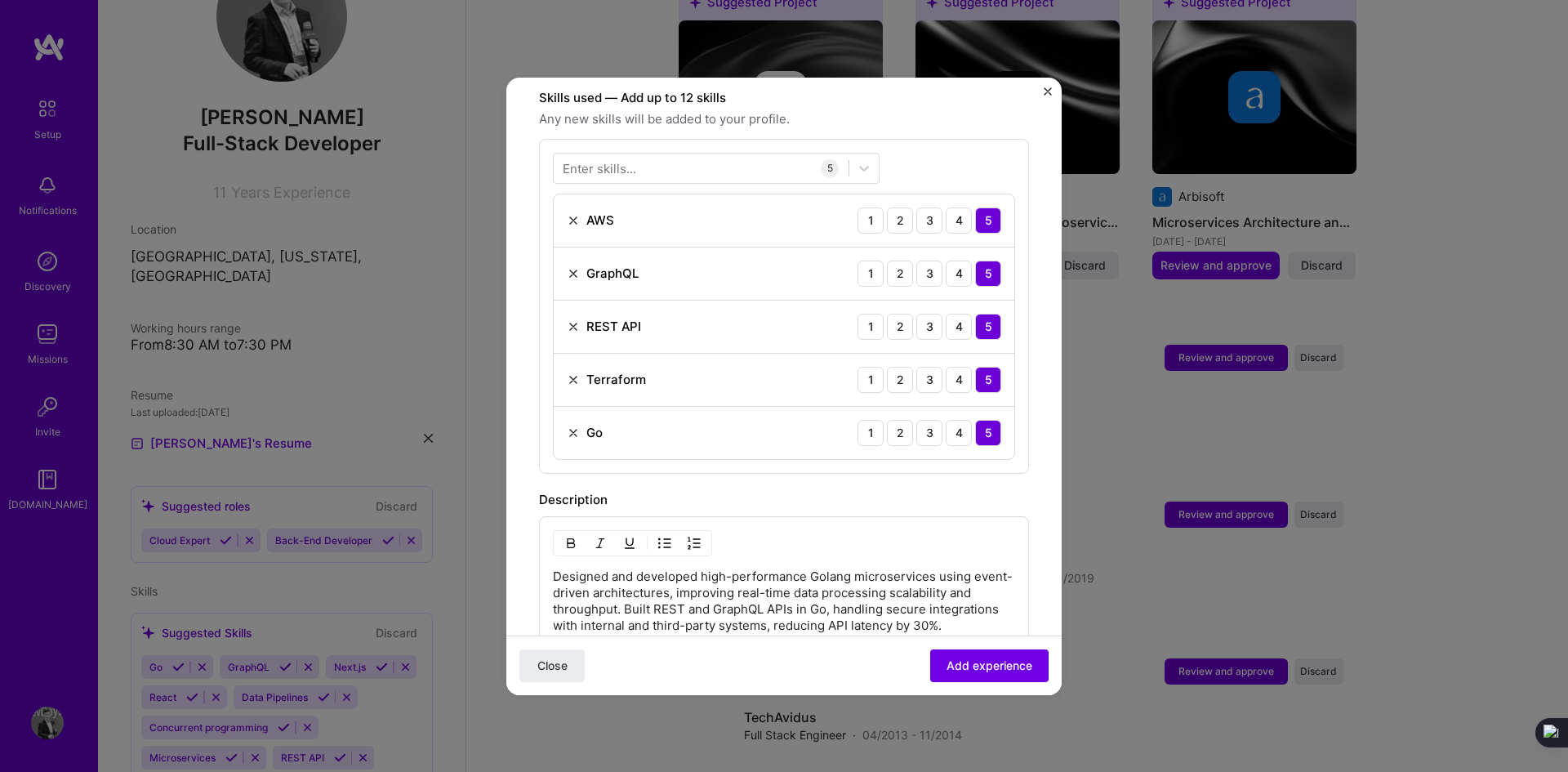
click at [608, 160] on div "Enter skills..." at bounding box center [599, 168] width 73 height 17
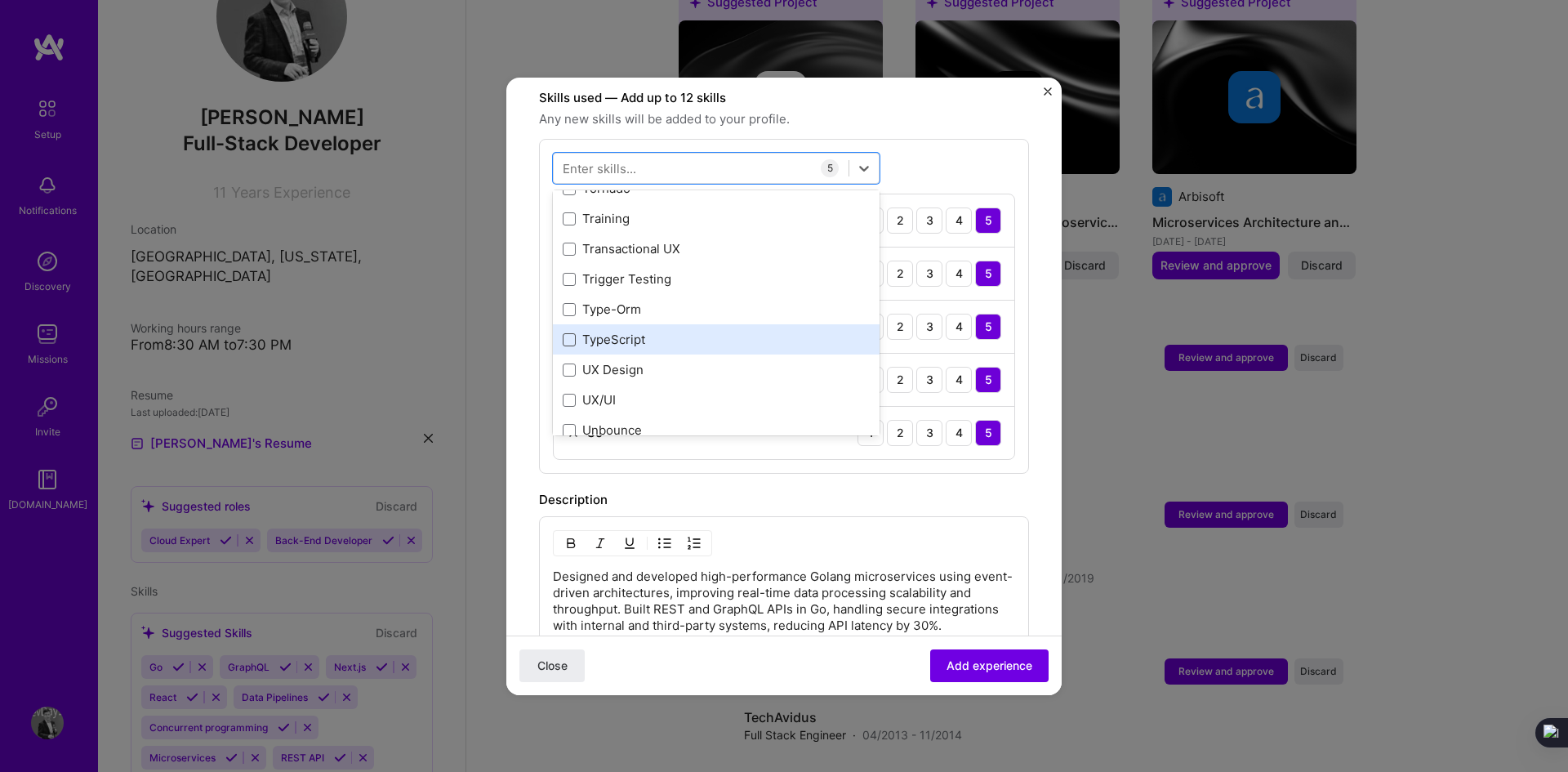
click at [570, 333] on span at bounding box center [568, 339] width 13 height 13
click at [0, 0] on input "checkbox" at bounding box center [0, 0] width 0 height 0
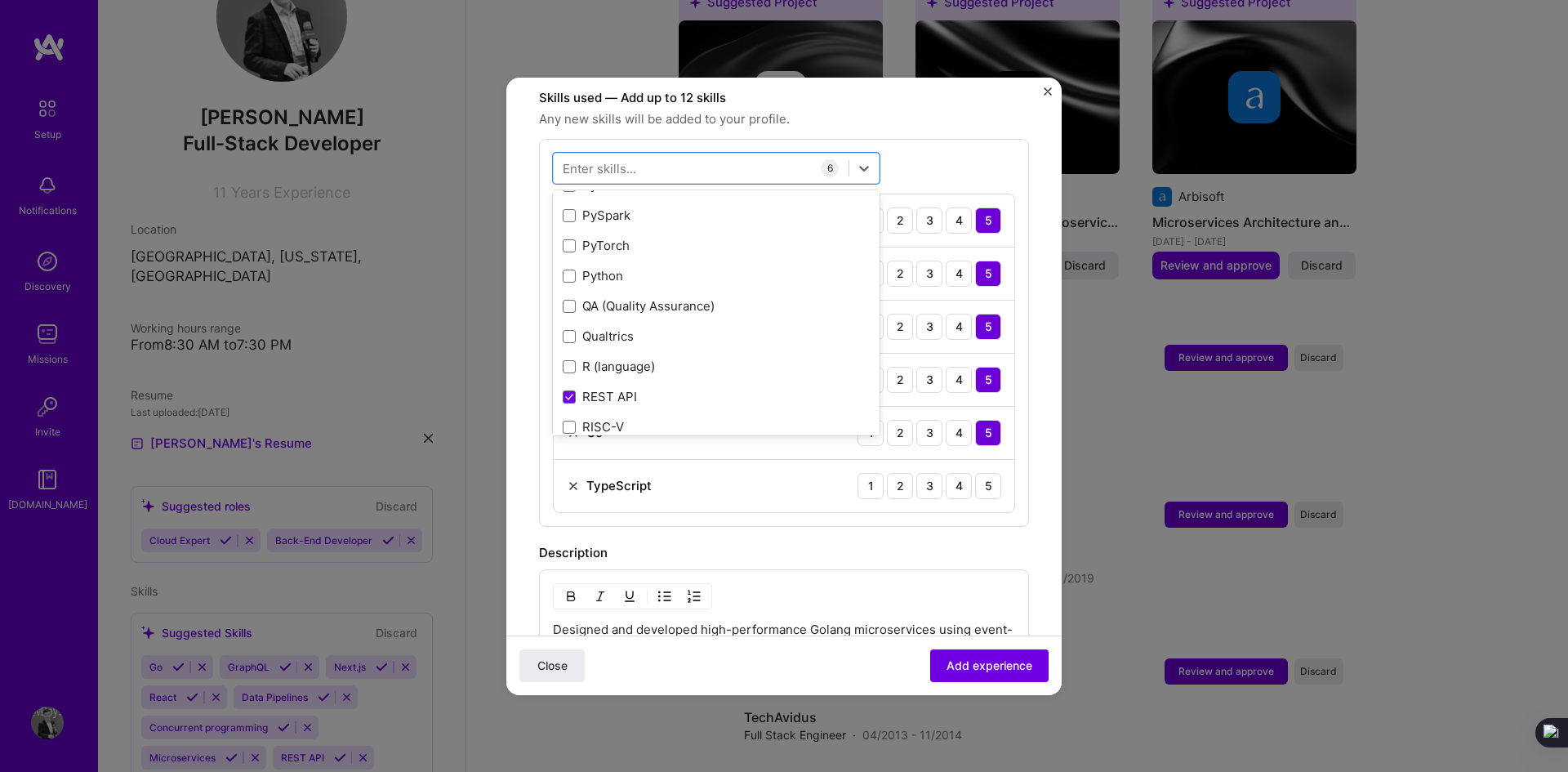
scroll to position [7787, 0]
click at [568, 269] on span at bounding box center [568, 275] width 13 height 13
click at [0, 0] on input "checkbox" at bounding box center [0, 0] width 0 height 0
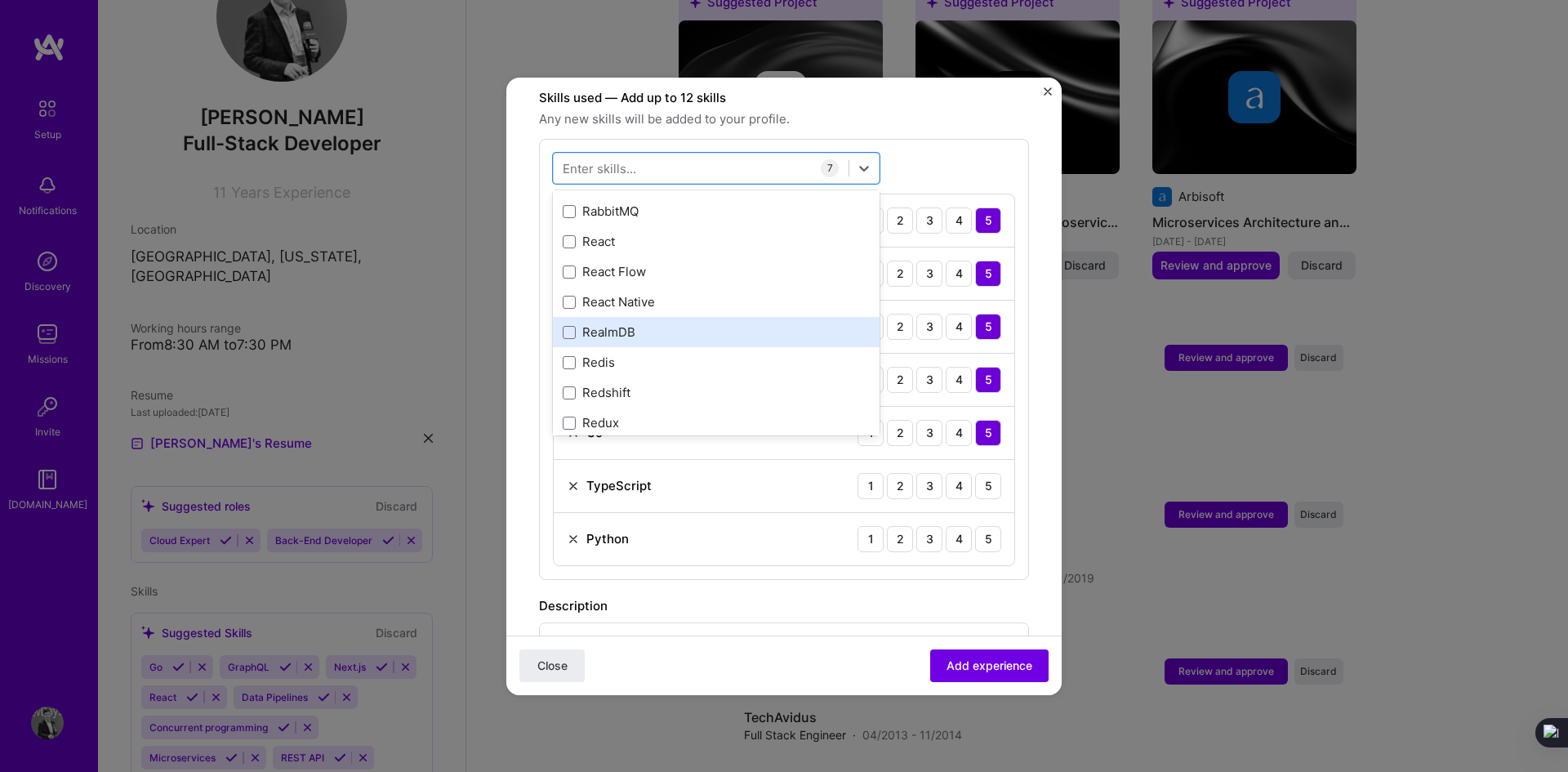
scroll to position [7869, 0]
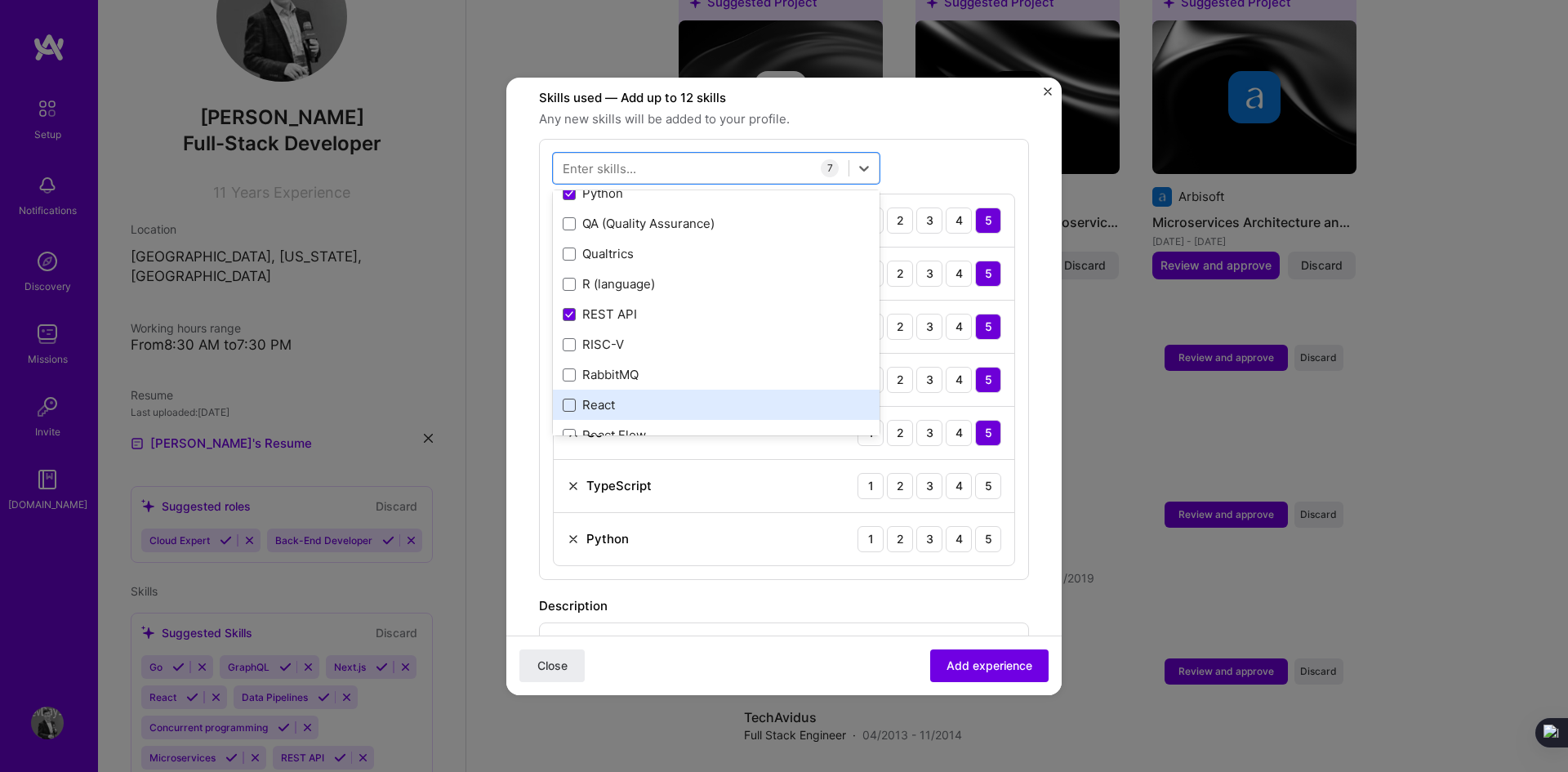
click at [566, 399] on span at bounding box center [568, 405] width 13 height 13
click at [0, 0] on input "checkbox" at bounding box center [0, 0] width 0 height 0
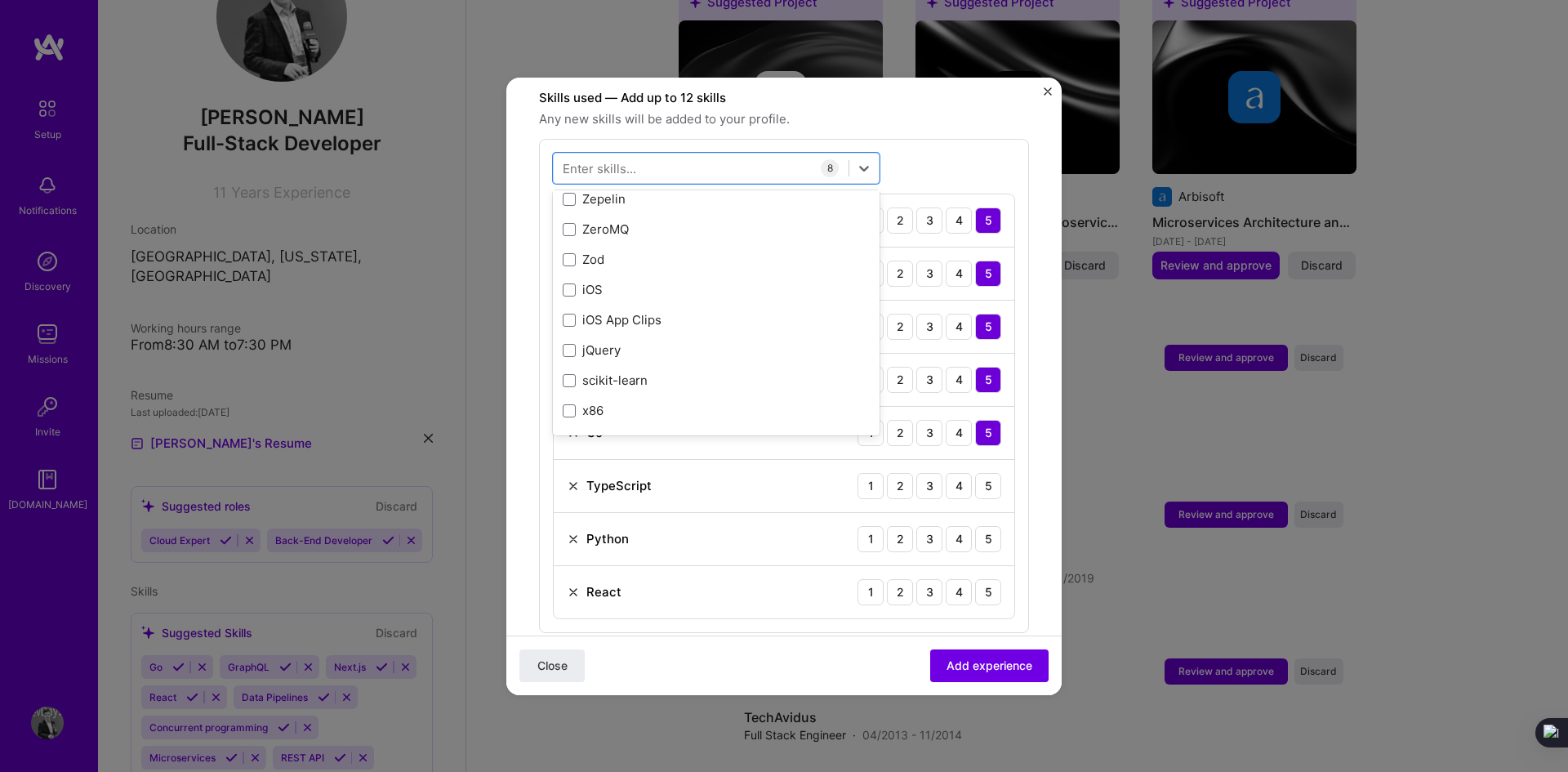
scroll to position [11219, 0]
click at [920, 109] on span "Any new skills will be added to your profile." at bounding box center [784, 119] width 490 height 20
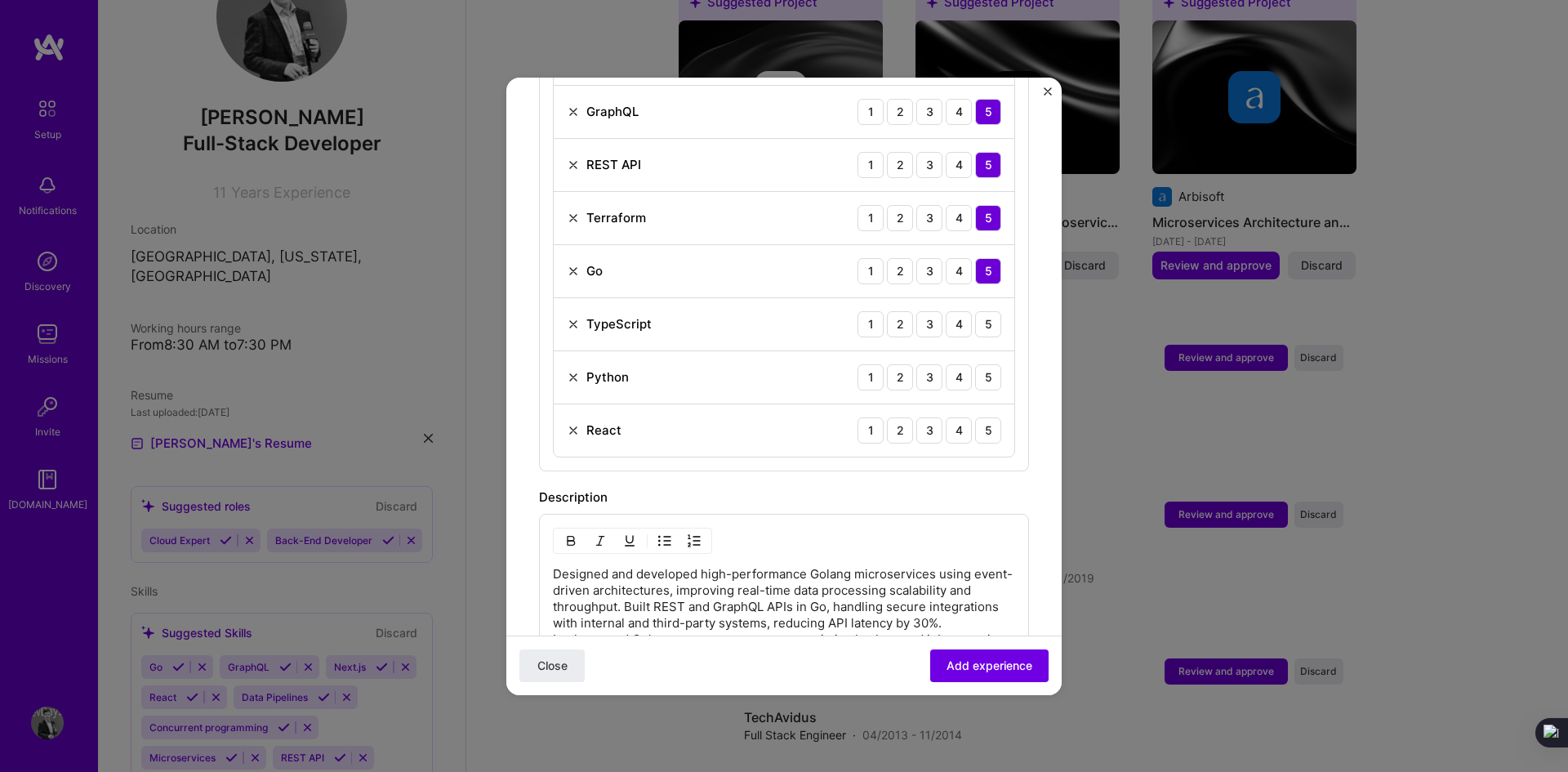
scroll to position [735, 0]
click at [983, 310] on div "5" at bounding box center [988, 322] width 26 height 26
click at [972, 373] on div "Python 1 2 3 4 5" at bounding box center [784, 376] width 460 height 54
click at [976, 363] on div "5" at bounding box center [988, 376] width 26 height 26
click at [975, 423] on div "5" at bounding box center [988, 429] width 26 height 26
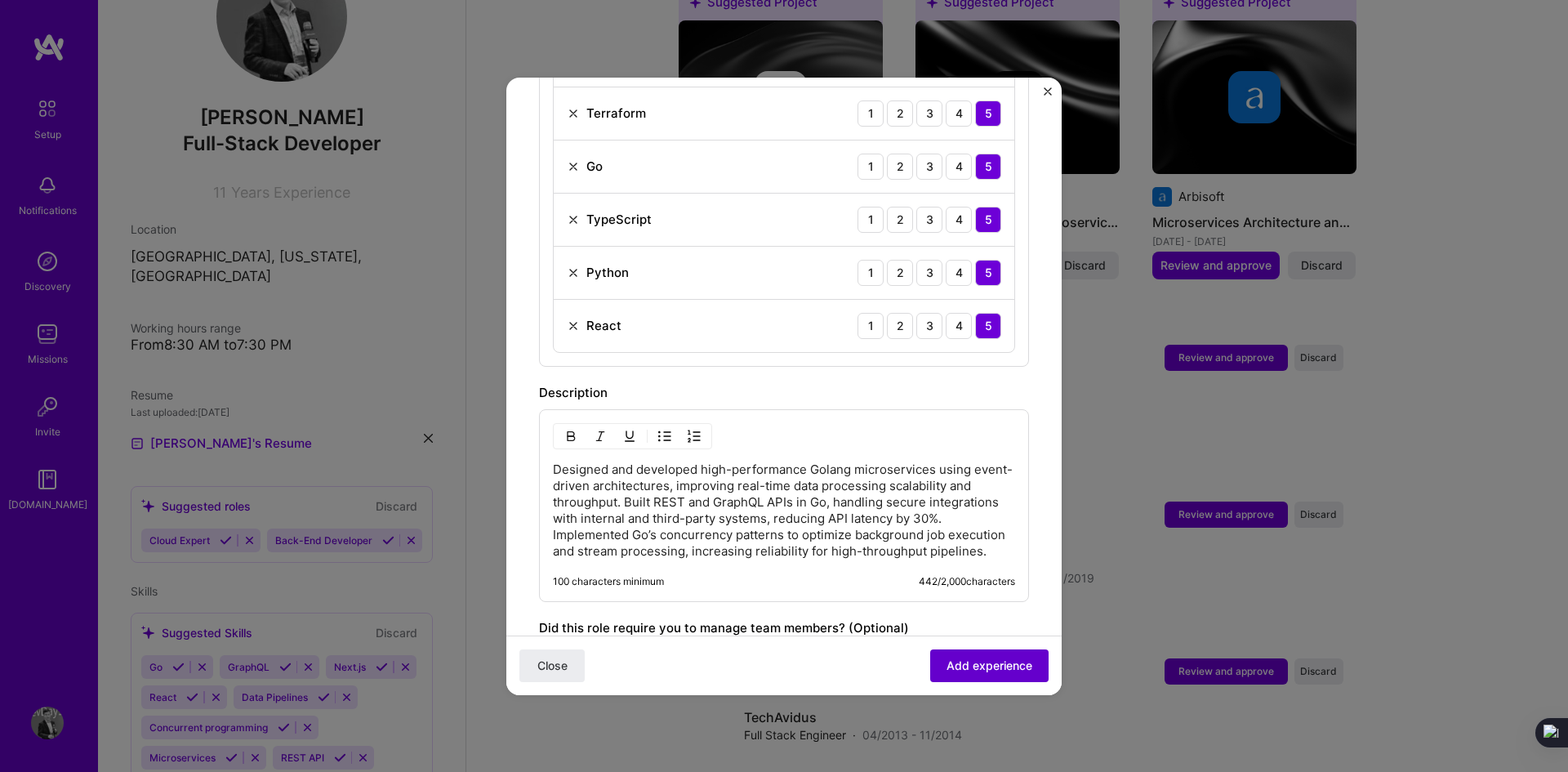
scroll to position [935, 0]
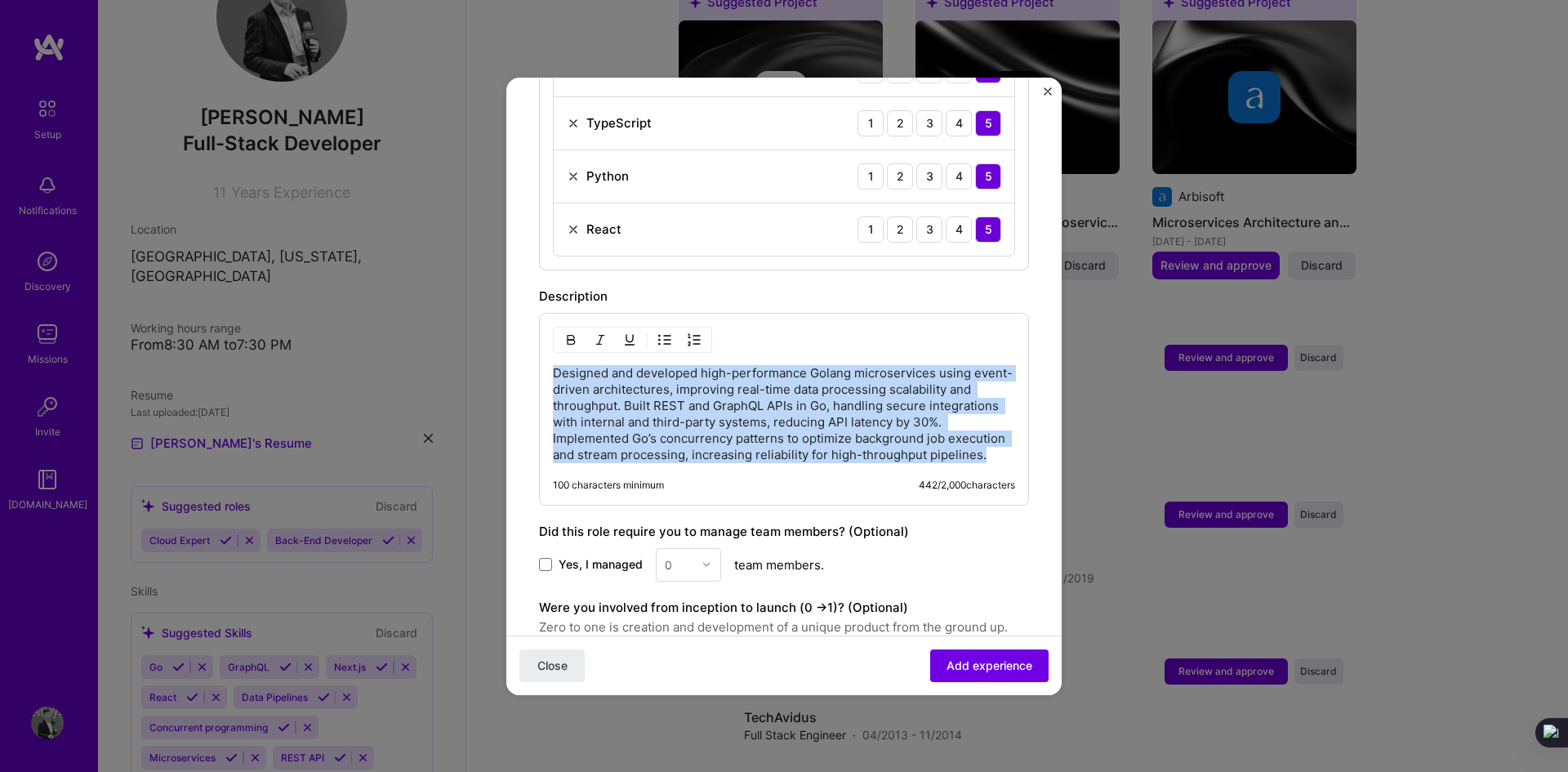
drag, startPoint x: 655, startPoint y: 455, endPoint x: 514, endPoint y: 348, distance: 177.0
click at [514, 348] on form "Adding suggested job This job is suggested based on your LinkedIn, resume or [D…" at bounding box center [784, 17] width 555 height 1684
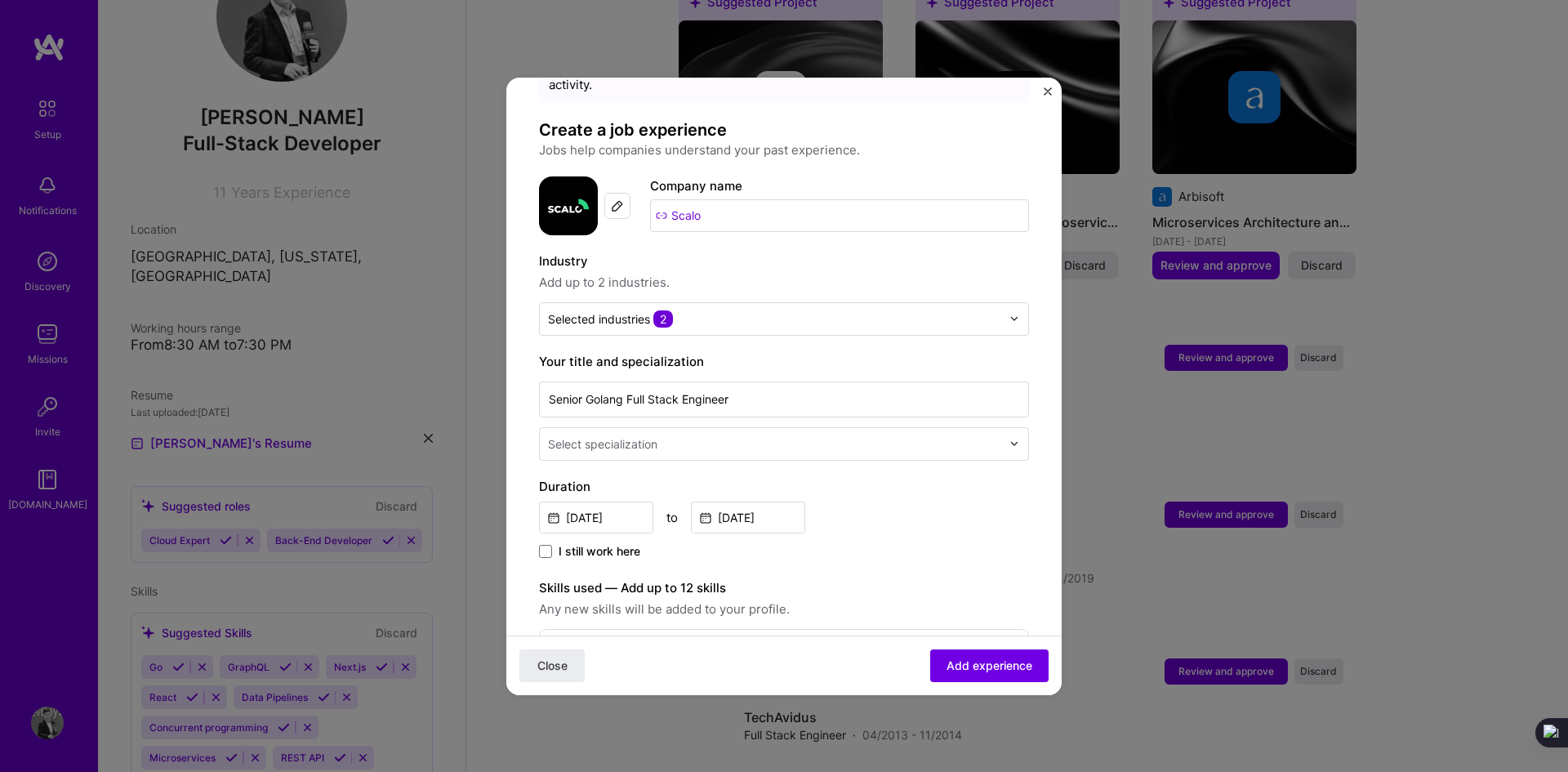
scroll to position [0, 0]
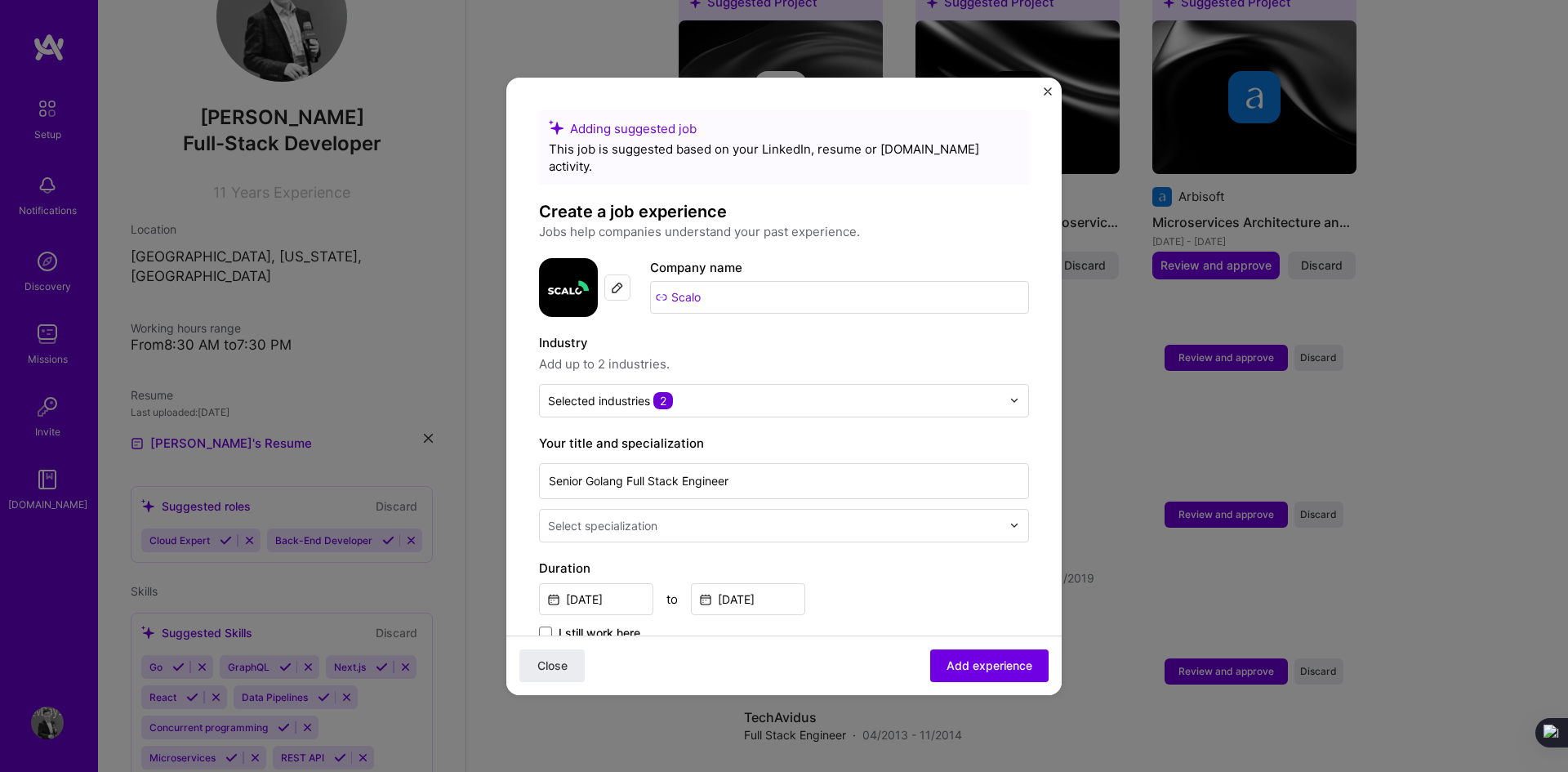
click at [1049, 90] on img "Close" at bounding box center [1047, 91] width 8 height 8
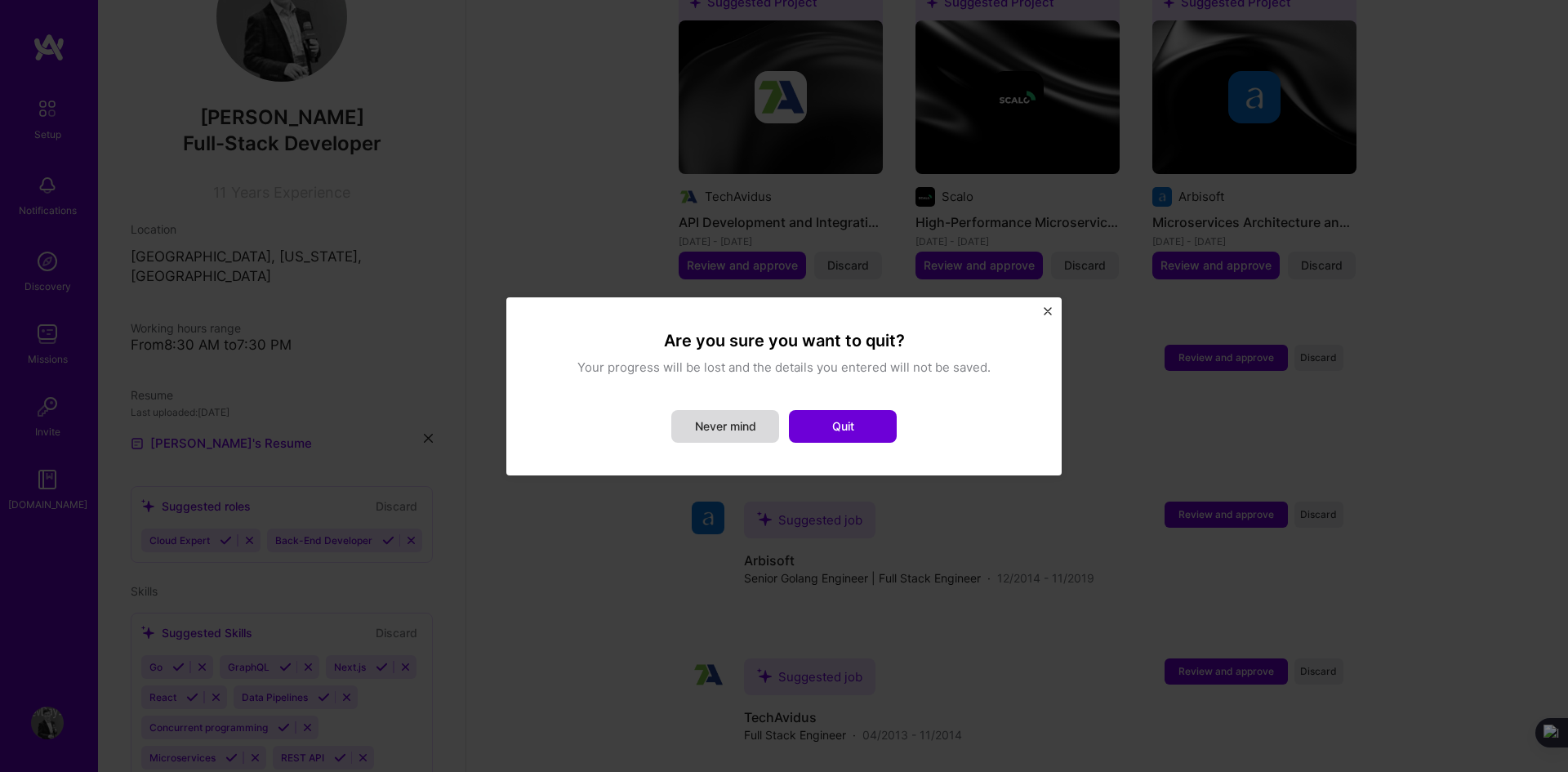
click at [709, 421] on button "Never mind" at bounding box center [725, 426] width 108 height 33
